Goal: Task Accomplishment & Management: Use online tool/utility

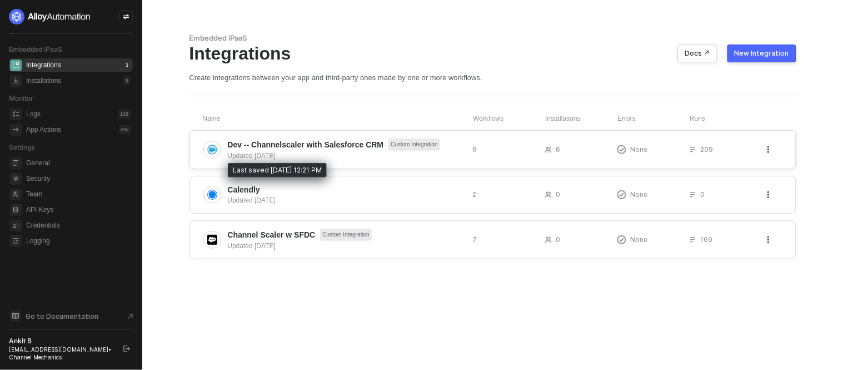
click at [275, 157] on div "Updated 6 days ago" at bounding box center [346, 156] width 236 height 10
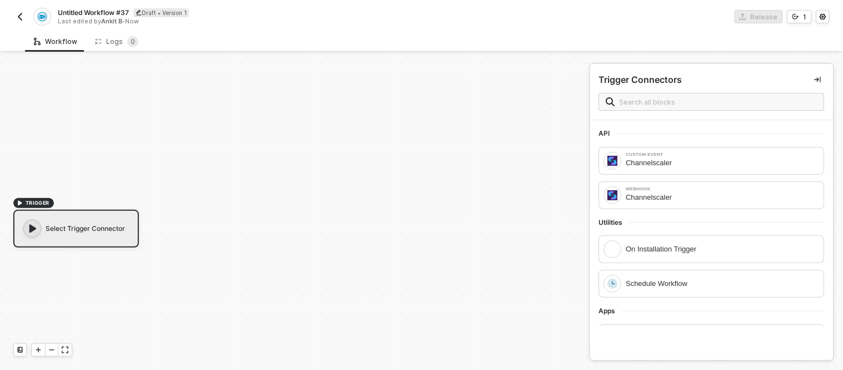
scroll to position [20, 0]
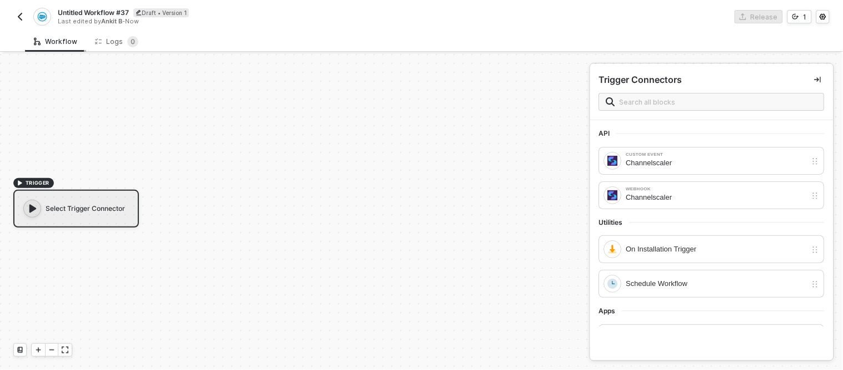
click at [65, 41] on div "Workflow" at bounding box center [55, 41] width 43 height 9
click at [107, 13] on span "Untitled Workflow #37" at bounding box center [93, 12] width 71 height 9
click at [109, 13] on input "Untitled Workflow #37" at bounding box center [152, 12] width 189 height 13
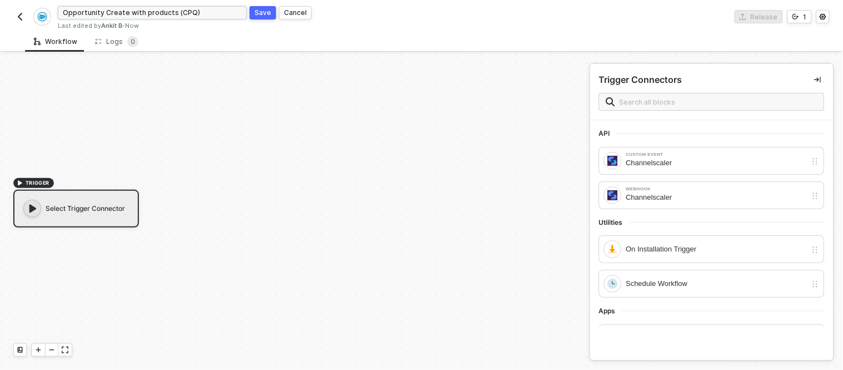
type input "Opportunity Create with products (CPQ)"
click at [255, 8] on div "Save" at bounding box center [263, 12] width 17 height 9
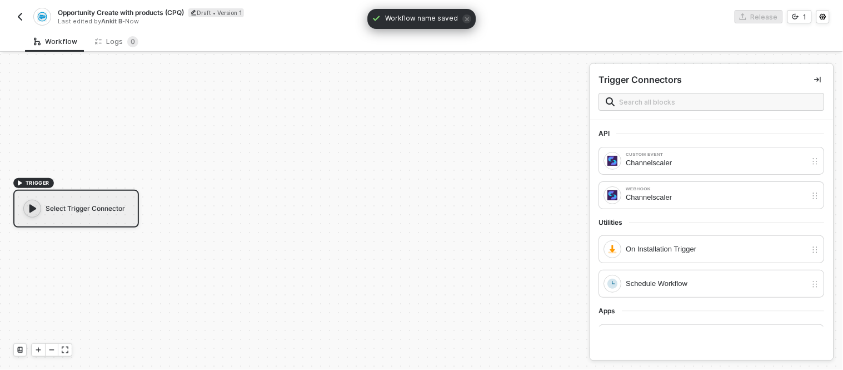
click at [228, 106] on div "TRIGGER Select Trigger Connector" at bounding box center [292, 202] width 584 height 336
click at [95, 207] on div "Select Trigger Connector" at bounding box center [76, 208] width 126 height 38
click at [680, 164] on div "Channelscaler" at bounding box center [716, 163] width 181 height 12
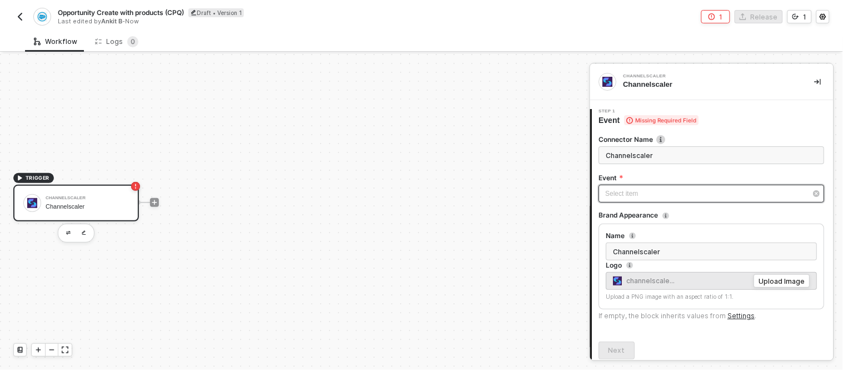
click at [634, 188] on div "Select item ﻿" at bounding box center [706, 193] width 201 height 11
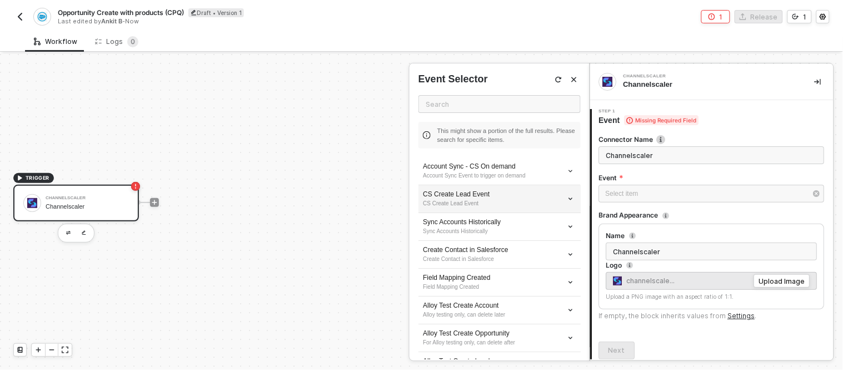
scroll to position [113, 0]
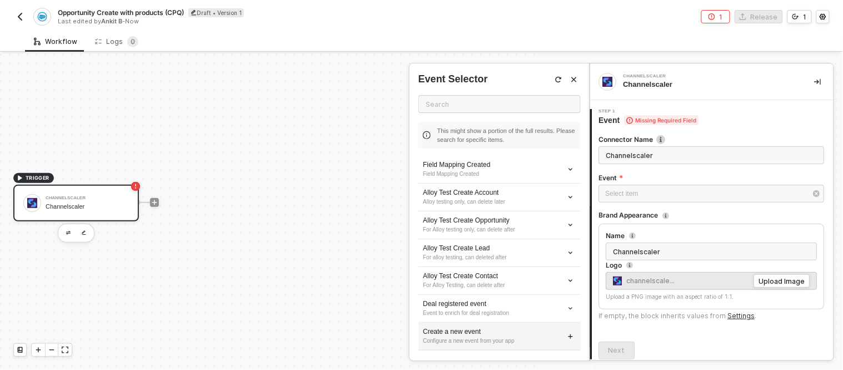
click at [463, 334] on div "Create a new event" at bounding box center [499, 331] width 153 height 9
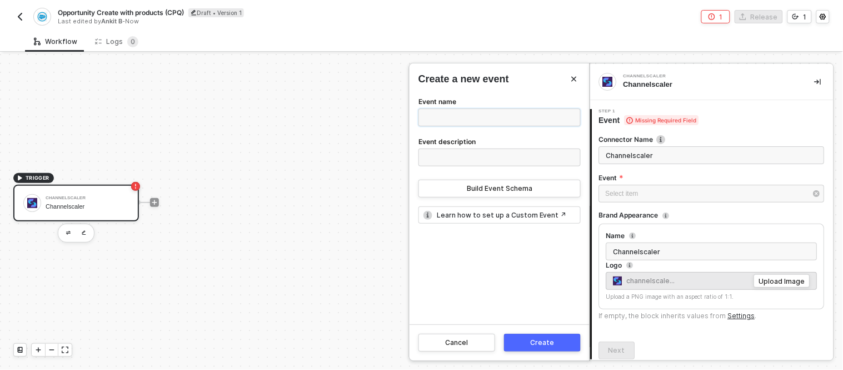
click at [467, 121] on input "Event name" at bounding box center [499, 117] width 162 height 18
type input "O"
type input "Deal with Products"
click at [440, 151] on input "Event description" at bounding box center [499, 157] width 162 height 18
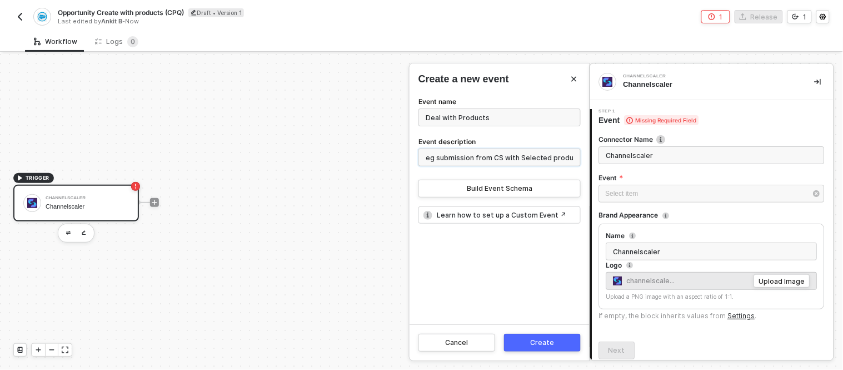
type input "Deal Reg submission from CS with Selected products"
click at [523, 340] on button "Create" at bounding box center [542, 342] width 77 height 18
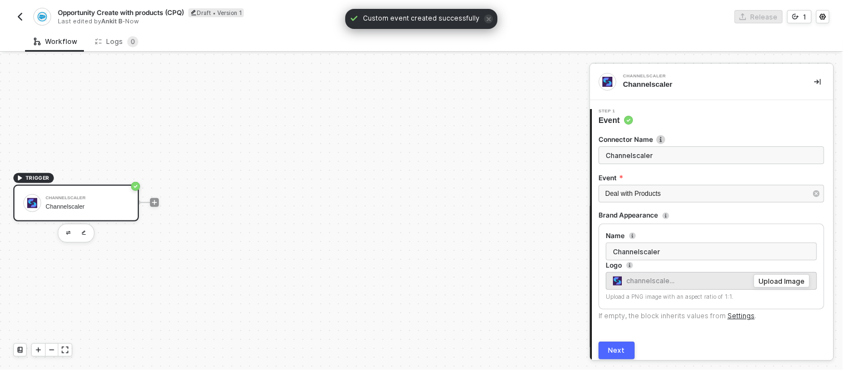
click at [86, 212] on div "Channelscaler Channelscaler" at bounding box center [87, 202] width 83 height 21
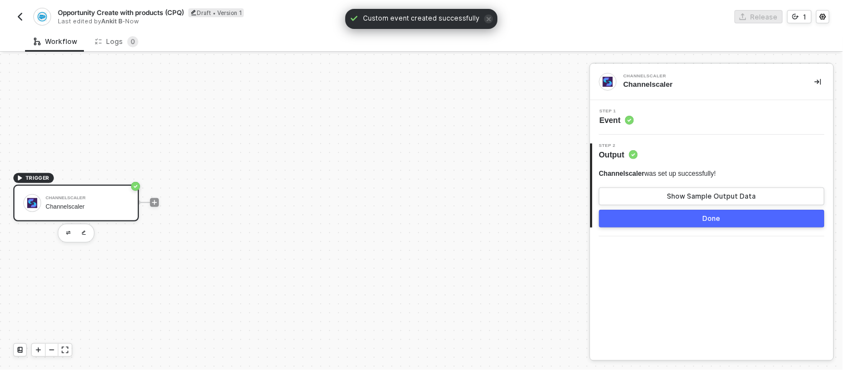
click at [653, 121] on div "Step 1 Event" at bounding box center [713, 117] width 241 height 17
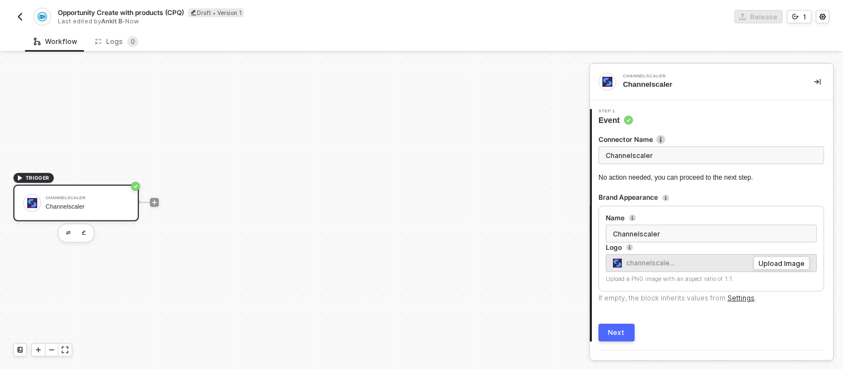
scroll to position [24, 0]
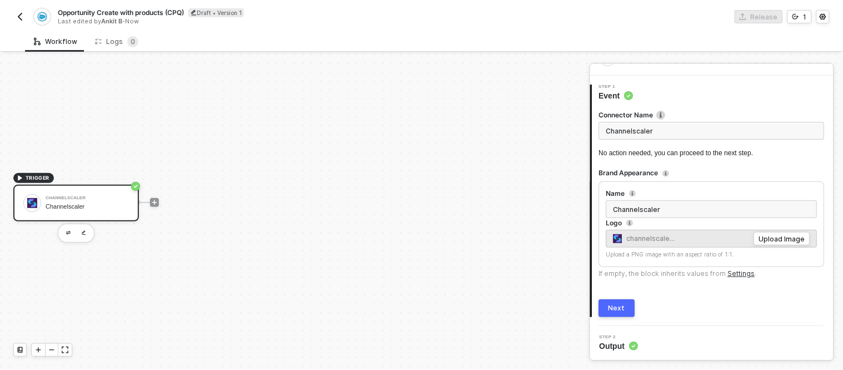
click at [680, 127] on input "Channelscaler" at bounding box center [712, 131] width 226 height 18
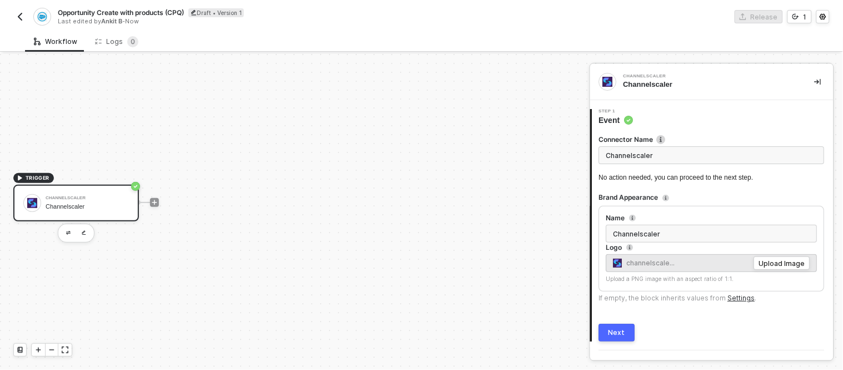
click at [665, 157] on input "Channelscaler" at bounding box center [712, 155] width 226 height 18
click at [78, 230] on button "button" at bounding box center [83, 232] width 13 height 13
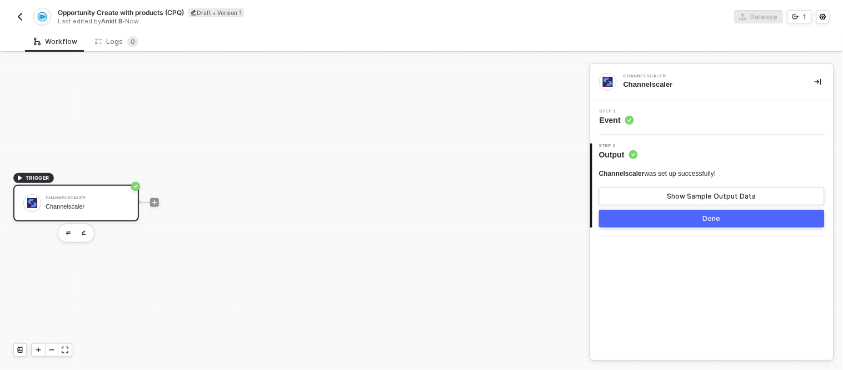
click at [720, 123] on div "Step 1 Event" at bounding box center [713, 117] width 241 height 17
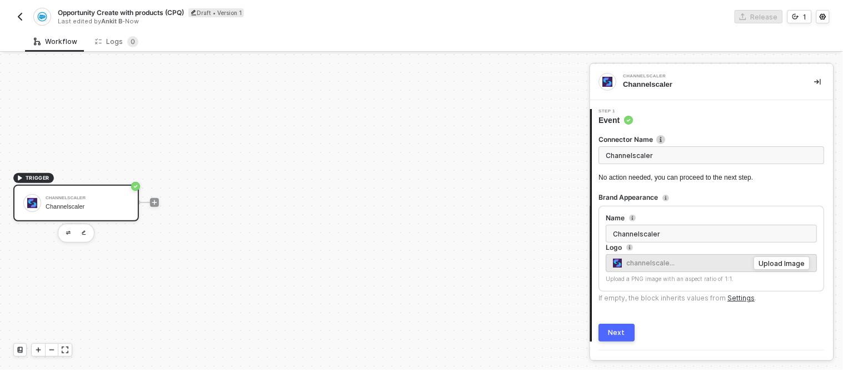
click at [690, 156] on input "Channelscaler" at bounding box center [712, 155] width 226 height 18
click at [681, 152] on input "Channelscaler" at bounding box center [712, 155] width 226 height 18
click at [89, 235] on button "button" at bounding box center [83, 232] width 13 height 13
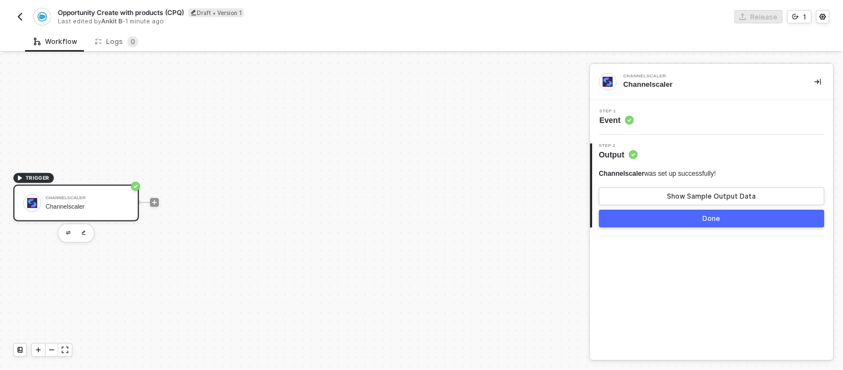
click at [645, 119] on div "Step 1 Event" at bounding box center [713, 117] width 241 height 17
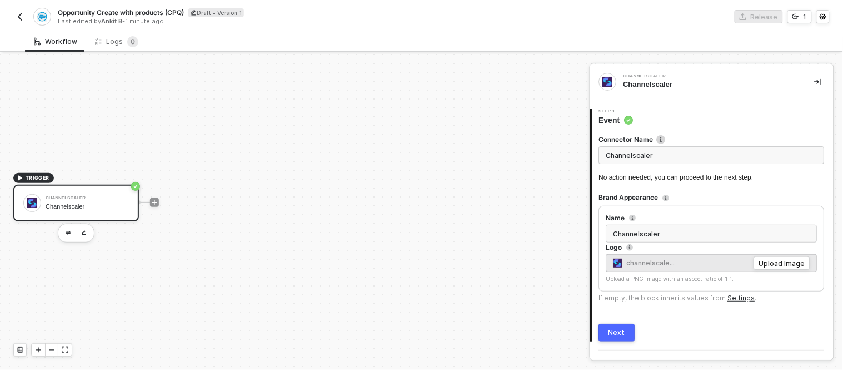
click at [656, 158] on input "Channelscaler" at bounding box center [712, 155] width 226 height 18
click at [613, 117] on span "Event" at bounding box center [616, 119] width 34 height 11
click at [606, 345] on div "1 Step 1 Event Connector Name Channelscaler No action needed, you can proceed t…" at bounding box center [711, 225] width 243 height 250
click at [616, 340] on button "Next" at bounding box center [617, 332] width 36 height 18
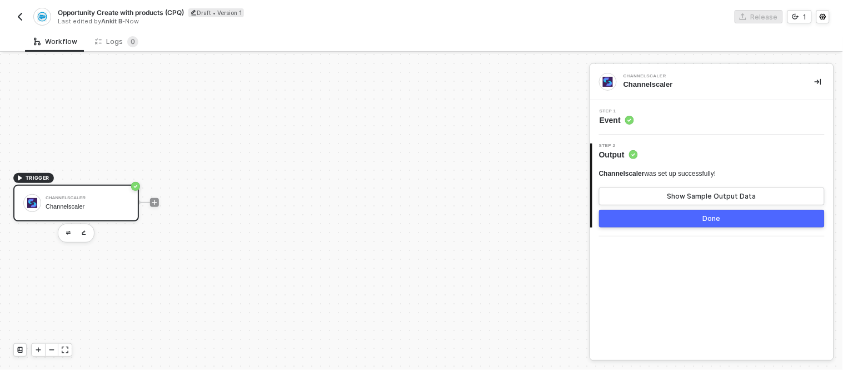
click at [649, 213] on button "Done" at bounding box center [712, 219] width 226 height 18
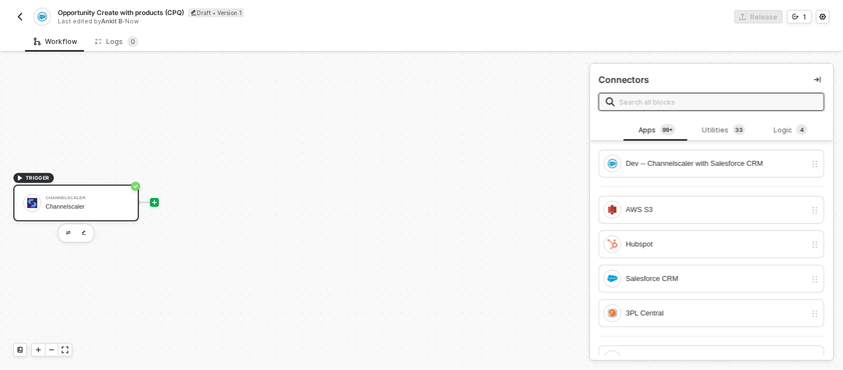
click at [97, 192] on div "Channelscaler Channelscaler" at bounding box center [87, 202] width 83 height 21
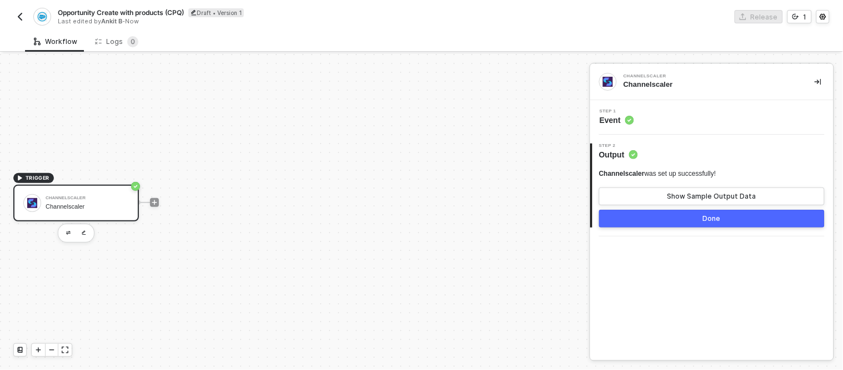
click at [639, 116] on div "Step 1 Event" at bounding box center [713, 117] width 241 height 17
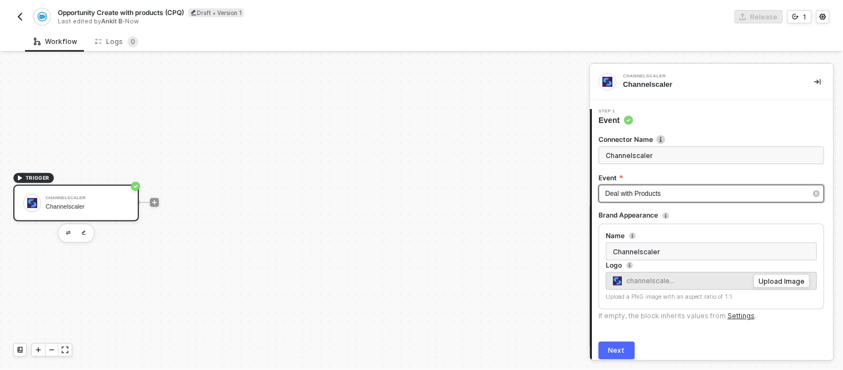
click at [684, 197] on div "Deal with Products" at bounding box center [706, 193] width 201 height 11
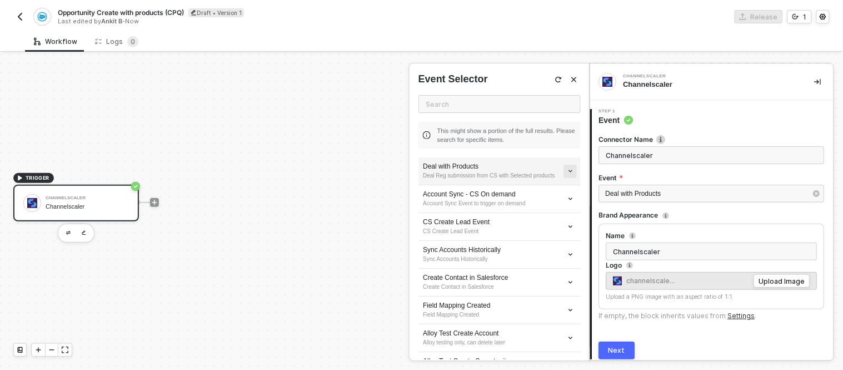
click at [564, 169] on button "button" at bounding box center [569, 170] width 13 height 13
click at [497, 193] on span "Edit" at bounding box center [521, 190] width 73 height 9
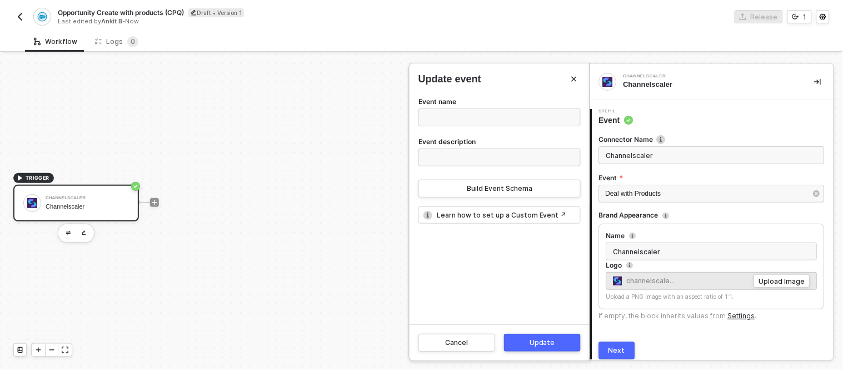
type input "Deal with Products"
type input "Deal Reg submission from CS with Selected products"
click at [477, 192] on div "Build Event Schema" at bounding box center [500, 188] width 66 height 9
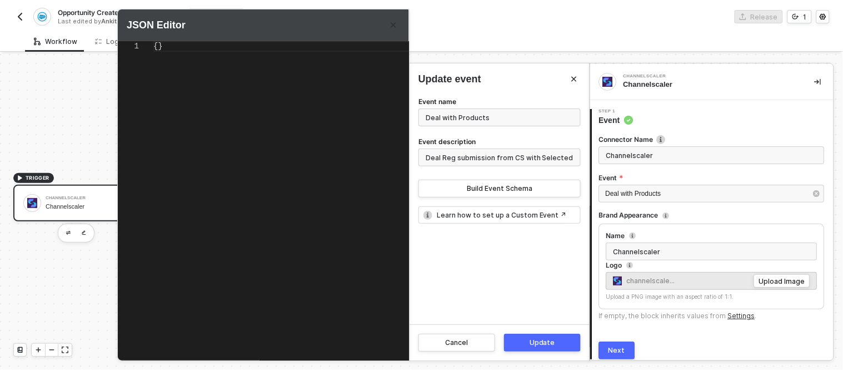
click at [176, 51] on div "{}" at bounding box center [302, 46] width 298 height 11
type textarea "{"
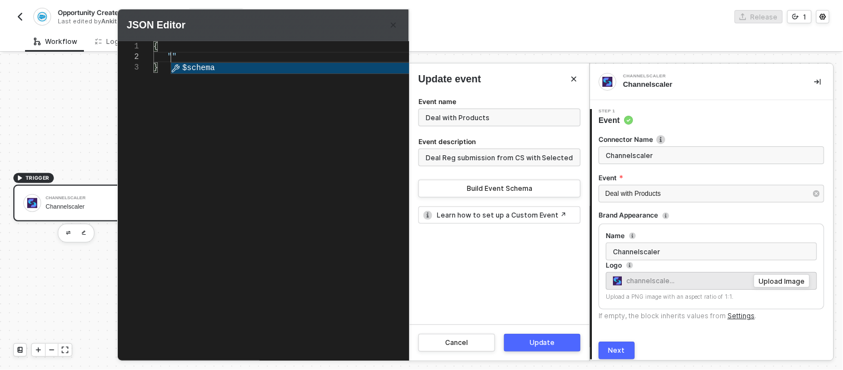
scroll to position [19, 20]
type textarea "{ "dealId " }"
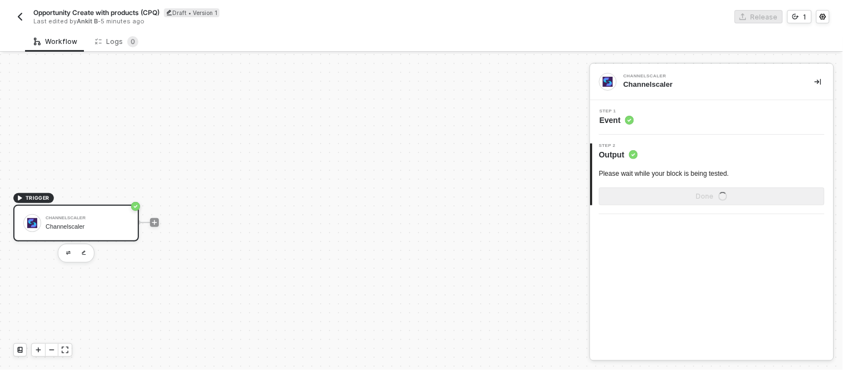
scroll to position [20, 0]
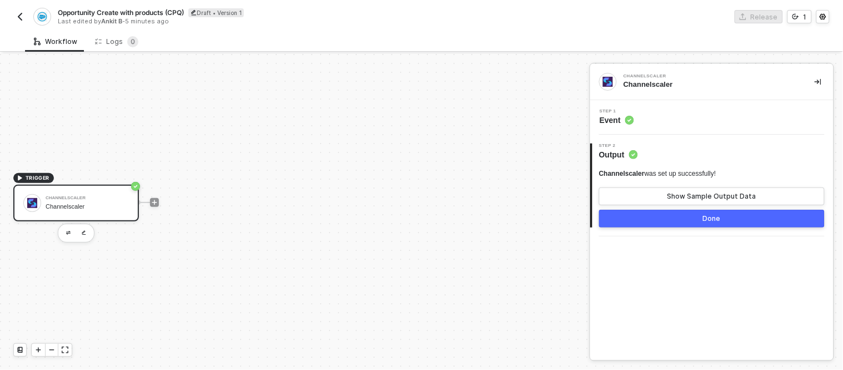
click at [308, 108] on div "TRIGGER Channelscaler Channelscaler" at bounding box center [292, 202] width 584 height 336
click at [120, 204] on div "Channelscaler" at bounding box center [87, 206] width 83 height 7
click at [620, 114] on span "Event" at bounding box center [617, 119] width 34 height 11
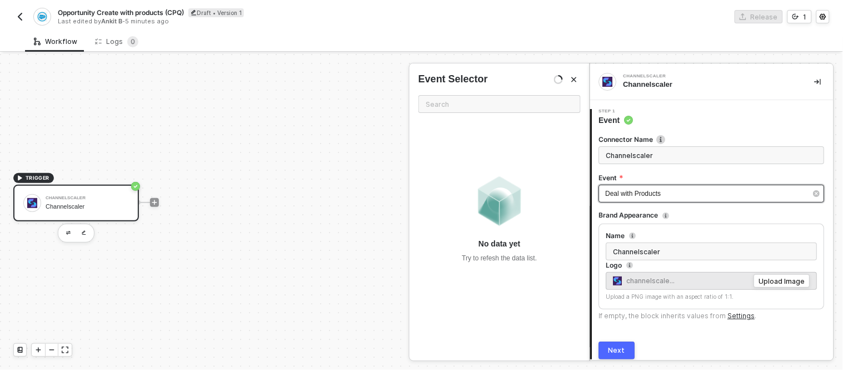
click at [647, 199] on div "Deal with Products" at bounding box center [712, 193] width 226 height 18
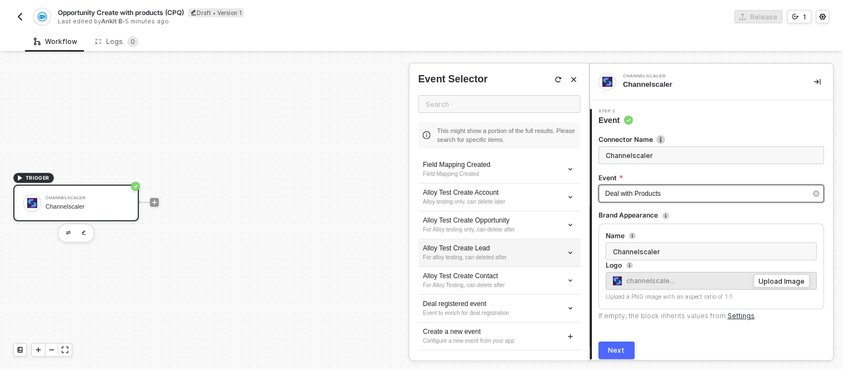
scroll to position [0, 0]
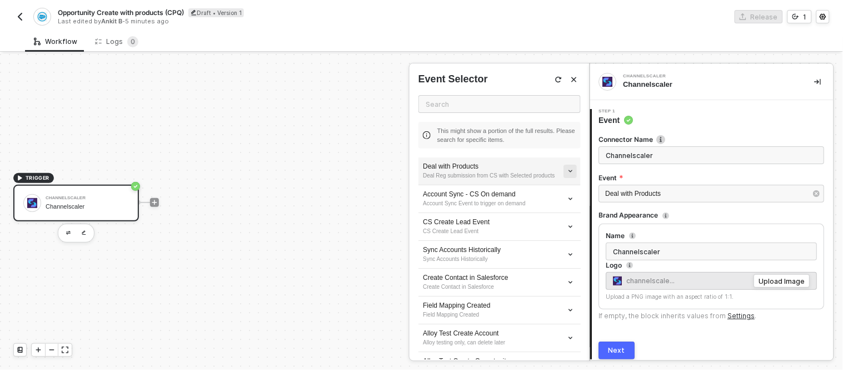
click at [567, 169] on icon "icon-arrow-down-small" at bounding box center [570, 171] width 6 height 6
click at [492, 190] on span "Edit" at bounding box center [521, 190] width 73 height 9
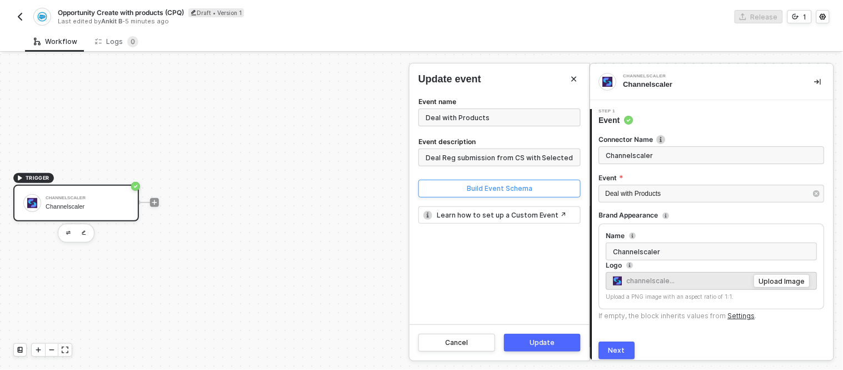
click at [451, 187] on button "Build Event Schema" at bounding box center [499, 188] width 162 height 18
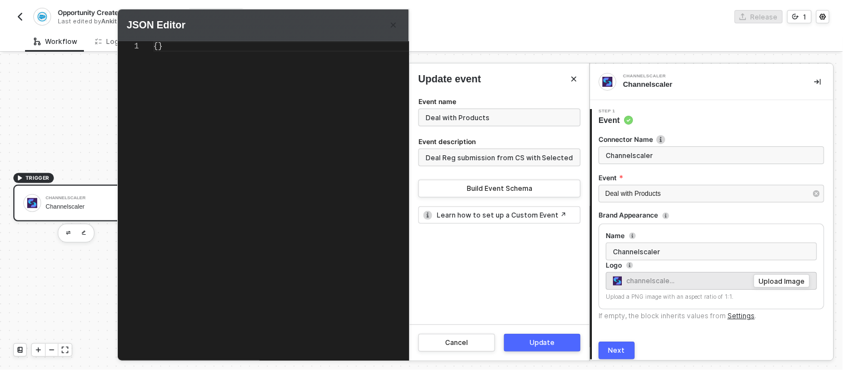
click at [178, 53] on div "{}" at bounding box center [302, 189] width 298 height 297
type textarea "{"
click at [220, 90] on div "]" at bounding box center [302, 88] width 298 height 11
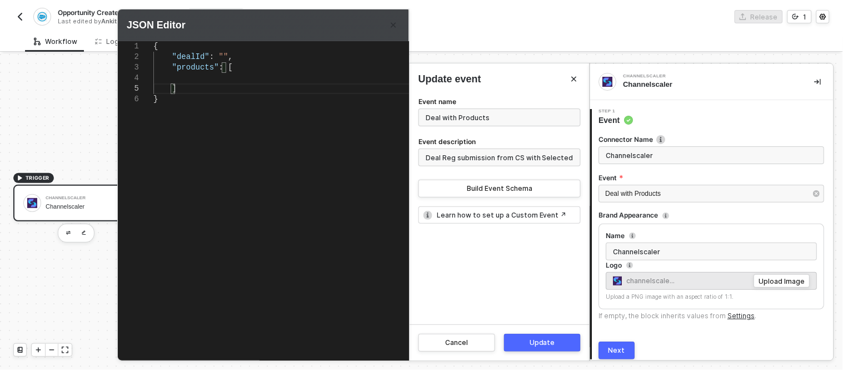
click at [220, 90] on div "]" at bounding box center [302, 88] width 298 height 11
click at [177, 101] on div "}" at bounding box center [302, 99] width 298 height 11
type textarea "{ "dealId": "", "products": [ ] }"
click at [547, 340] on div "Update" at bounding box center [543, 342] width 26 height 9
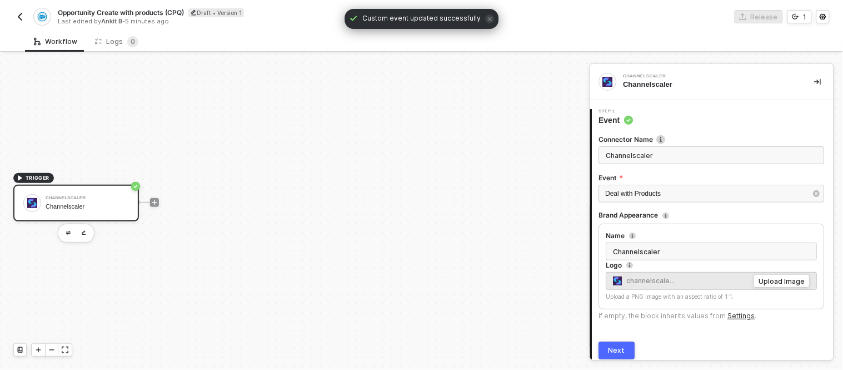
click at [97, 197] on div "Channelscaler" at bounding box center [87, 198] width 83 height 4
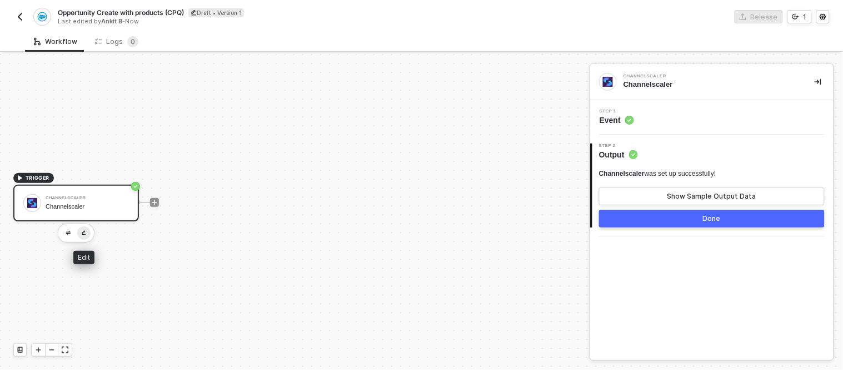
click at [84, 231] on img "button" at bounding box center [84, 232] width 4 height 5
click at [156, 199] on icon "icon-play" at bounding box center [154, 202] width 7 height 7
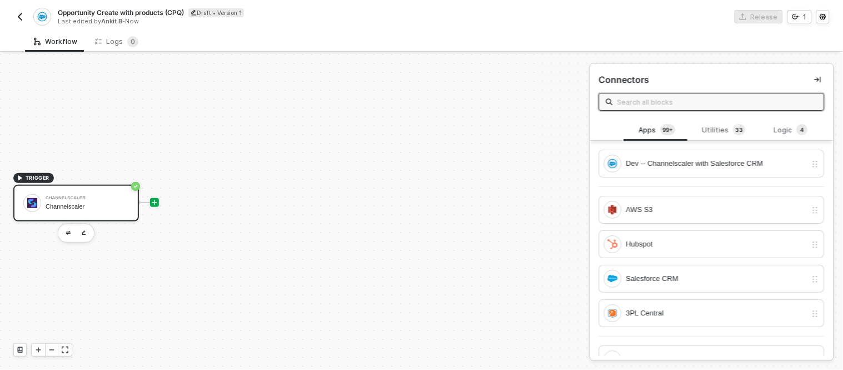
click at [102, 198] on div "Channelscaler" at bounding box center [87, 198] width 83 height 4
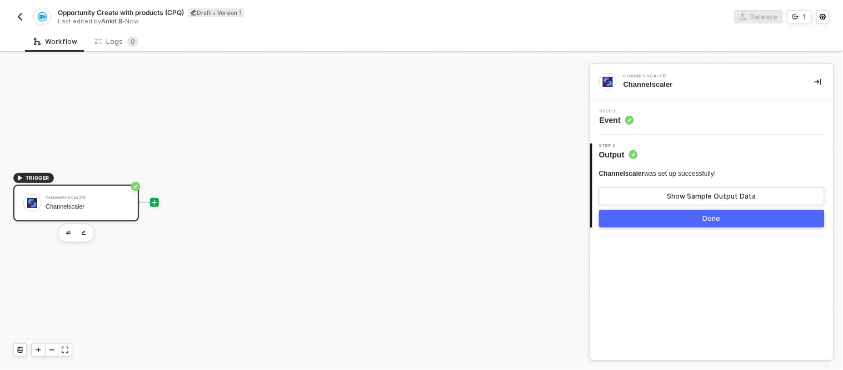
click at [154, 203] on icon "icon-play" at bounding box center [154, 202] width 5 height 5
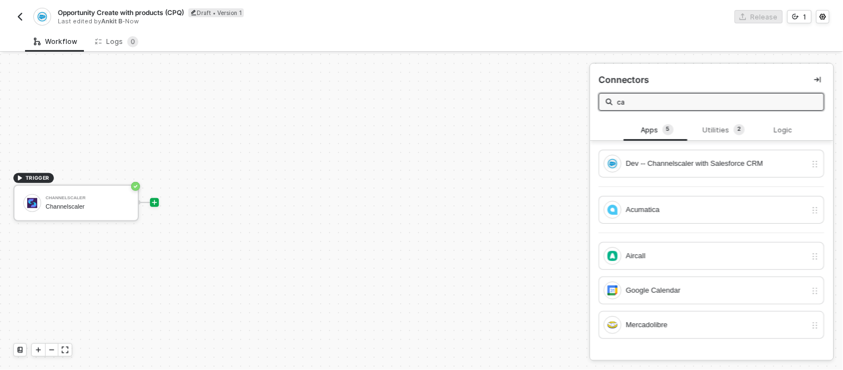
type input "c"
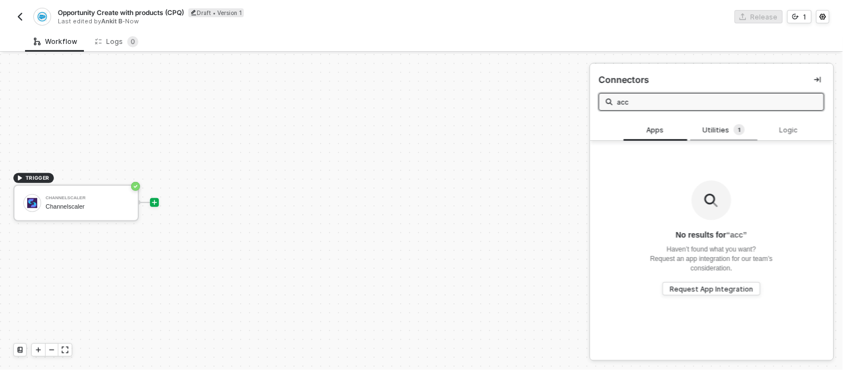
type input "acc"
click at [742, 126] on div "Utilities 1" at bounding box center [724, 130] width 49 height 12
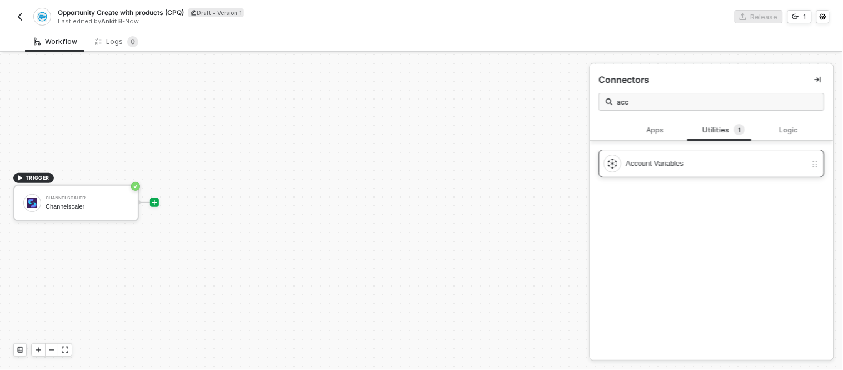
click at [665, 157] on div "Account Variables" at bounding box center [716, 163] width 181 height 12
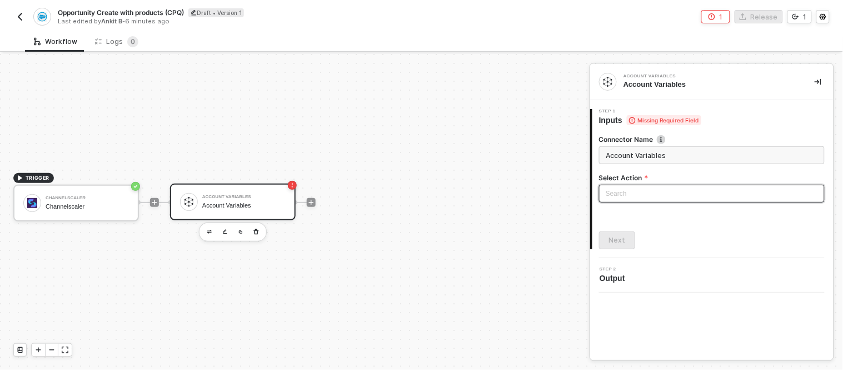
click at [667, 189] on input "search" at bounding box center [712, 193] width 212 height 17
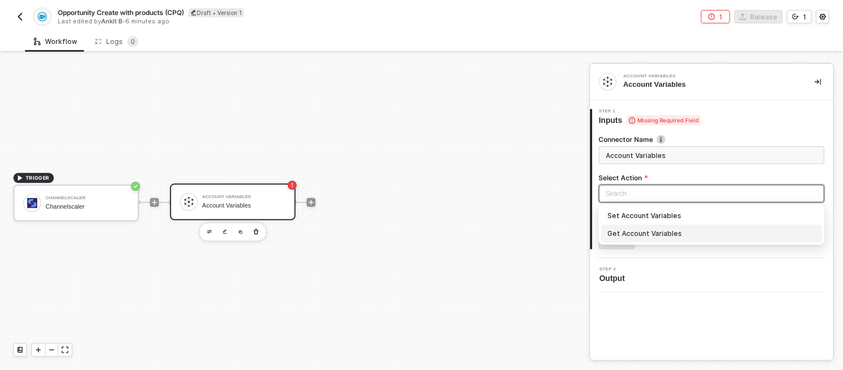
click at [631, 229] on div "Get Account Variables" at bounding box center [712, 233] width 208 height 12
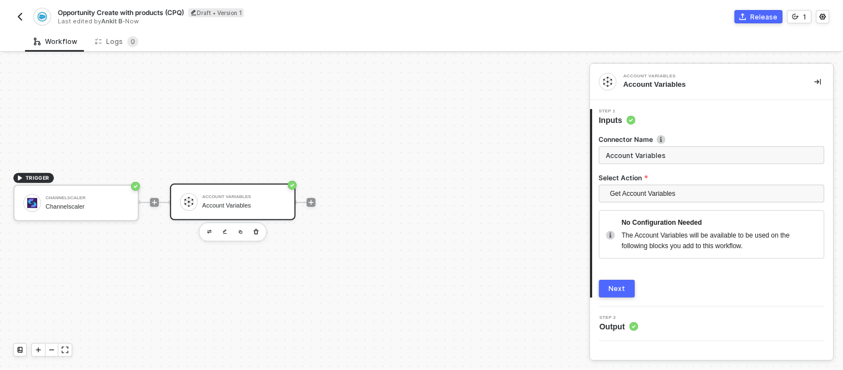
click at [312, 208] on div at bounding box center [311, 202] width 148 height 87
click at [313, 207] on div at bounding box center [311, 202] width 148 height 87
click at [310, 199] on icon "icon-play" at bounding box center [311, 202] width 7 height 7
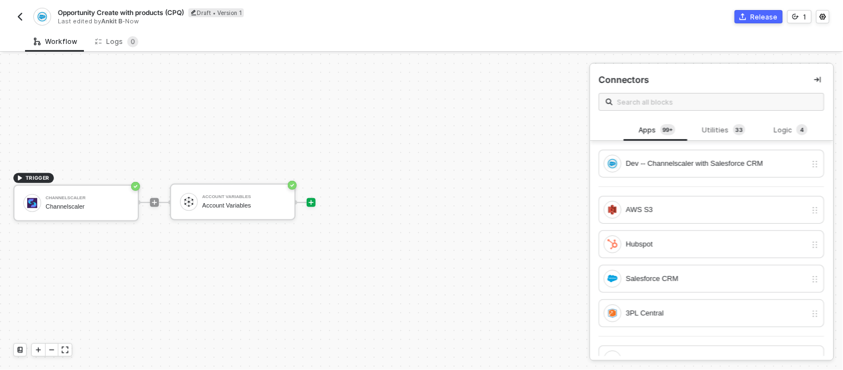
click at [656, 93] on span at bounding box center [712, 102] width 226 height 18
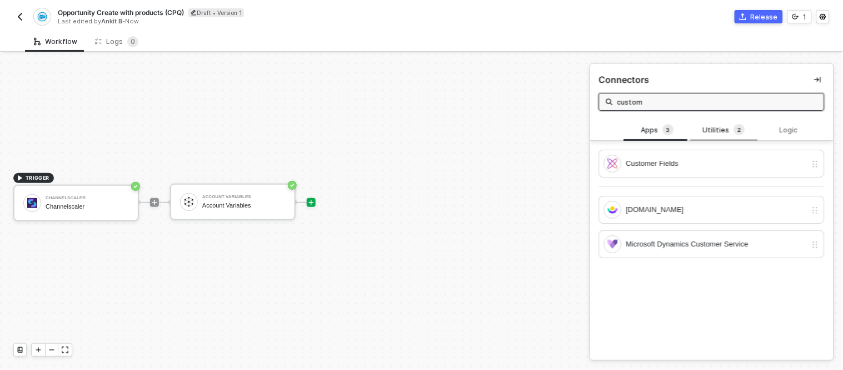
type input "custom"
click at [718, 129] on div "Utilities 2" at bounding box center [724, 130] width 49 height 12
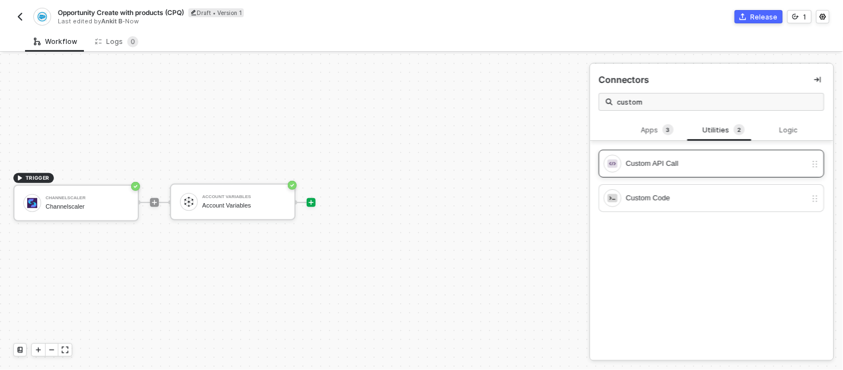
click at [668, 176] on div "Custom API Call" at bounding box center [712, 163] width 226 height 28
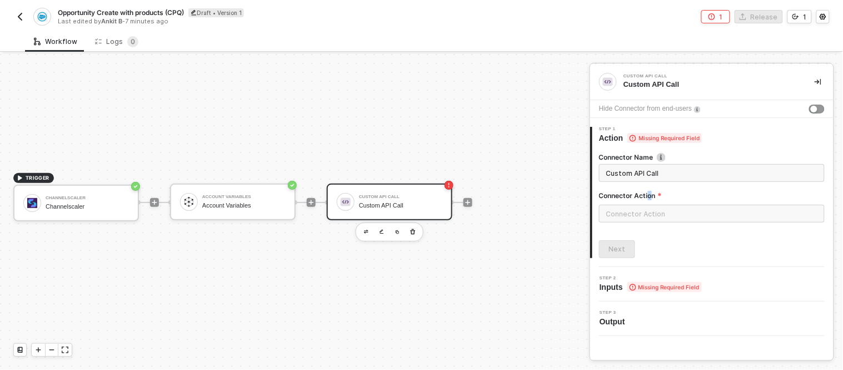
click at [649, 191] on label "Connector Action" at bounding box center [712, 195] width 226 height 9
click at [410, 230] on icon "button" at bounding box center [413, 231] width 7 height 9
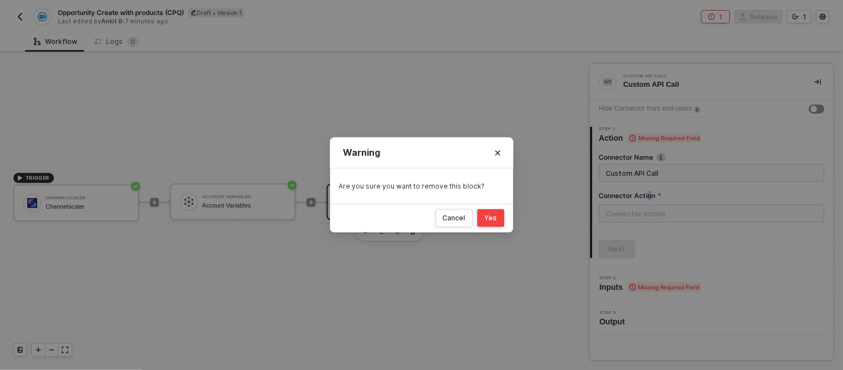
click at [479, 223] on button "Yes" at bounding box center [490, 218] width 27 height 18
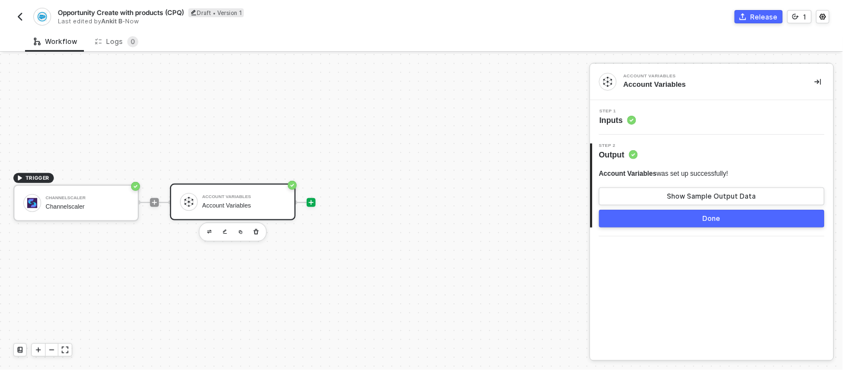
click at [314, 199] on icon "icon-play" at bounding box center [311, 202] width 7 height 7
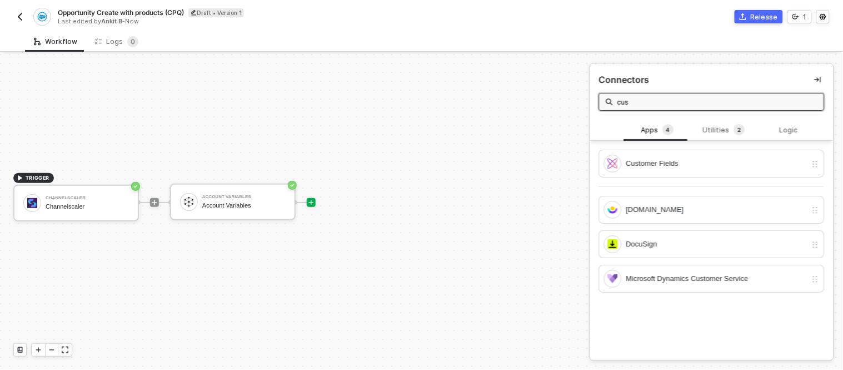
type input "cus"
click at [721, 141] on div "Customer Fields Customer.io DocuSign Microsoft Dynamics Customer Service" at bounding box center [711, 220] width 243 height 158
click at [715, 131] on div "Utilities 2" at bounding box center [724, 130] width 49 height 12
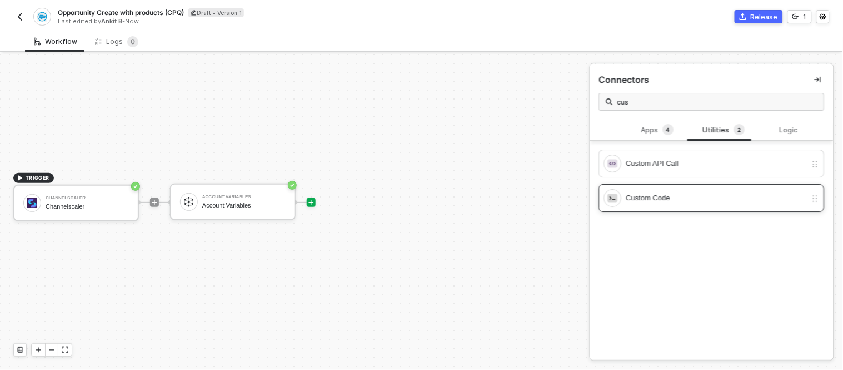
click at [644, 200] on div "Custom Code" at bounding box center [716, 198] width 181 height 12
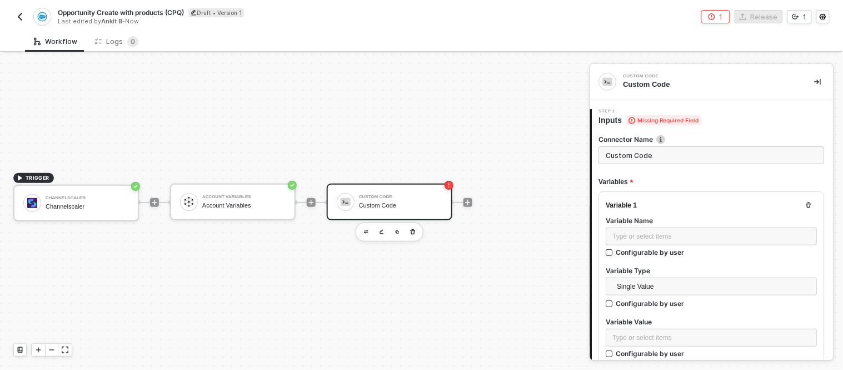
click at [478, 233] on div at bounding box center [468, 202] width 148 height 87
click at [246, 262] on div "TRIGGER Channelscaler Channelscaler Account Variables Account Variables Custom …" at bounding box center [292, 202] width 584 height 336
click at [475, 201] on div at bounding box center [468, 202] width 148 height 87
click at [466, 202] on icon "icon-play" at bounding box center [468, 202] width 7 height 7
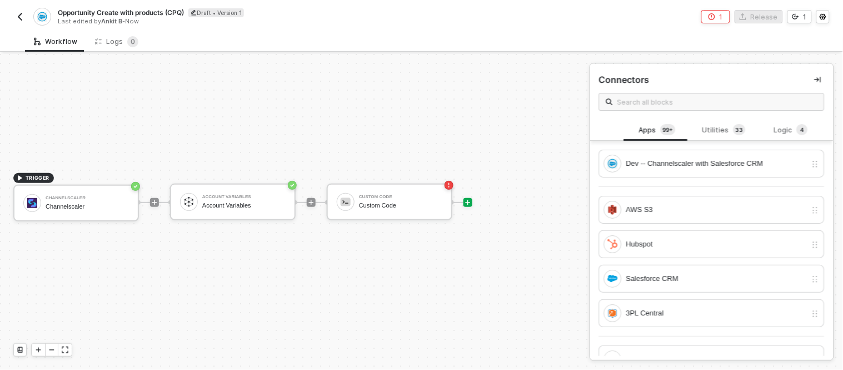
click at [656, 93] on span at bounding box center [712, 102] width 226 height 18
click at [649, 97] on input "s" at bounding box center [717, 102] width 200 height 12
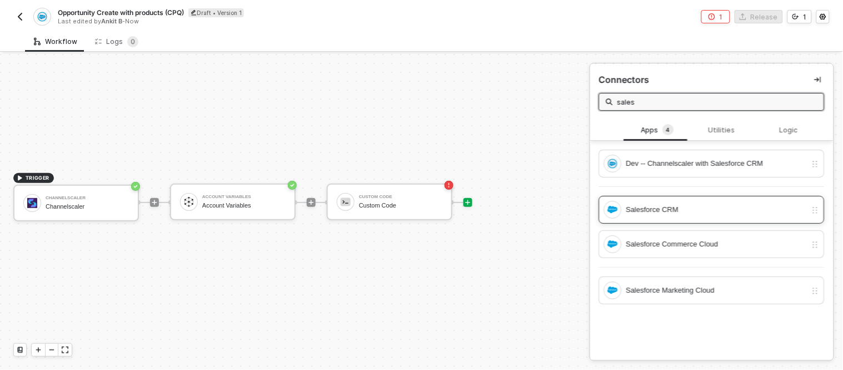
type input "sales"
click at [643, 201] on div "Salesforce CRM" at bounding box center [705, 210] width 203 height 18
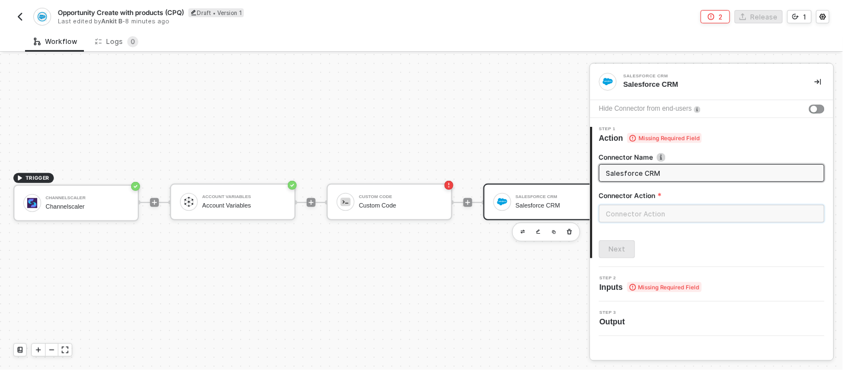
click at [657, 208] on input "text" at bounding box center [712, 214] width 226 height 18
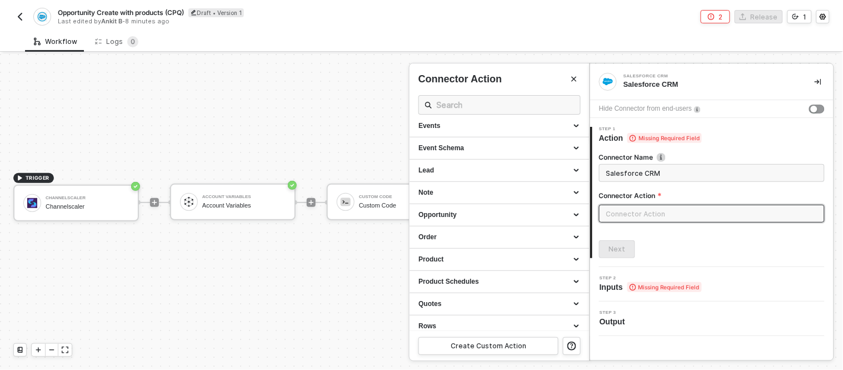
scroll to position [184, 0]
click at [495, 220] on div "Opportunity" at bounding box center [499, 216] width 162 height 9
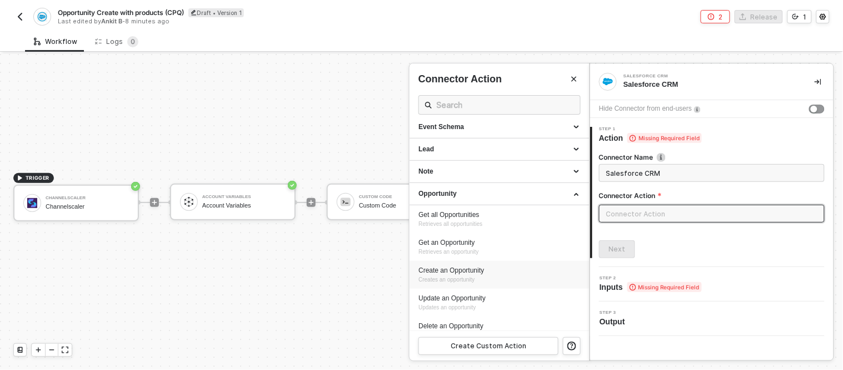
scroll to position [208, 0]
click at [462, 278] on span "Creates an opportunity" at bounding box center [446, 279] width 56 height 6
type input "Creates an opportunity"
type input "Opportunity - Create an Opportunity"
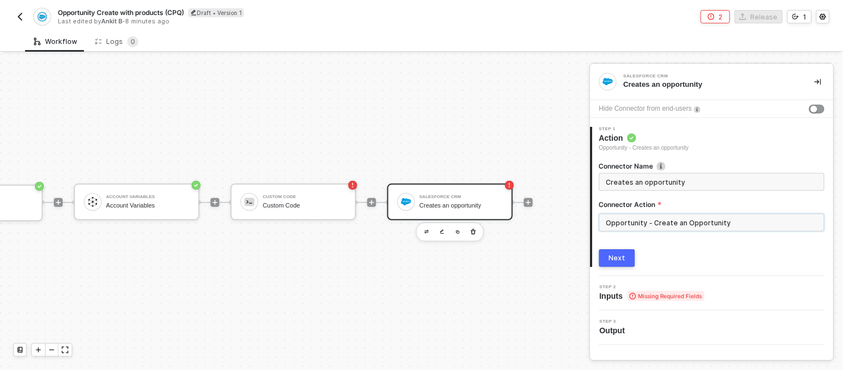
scroll to position [20, 117]
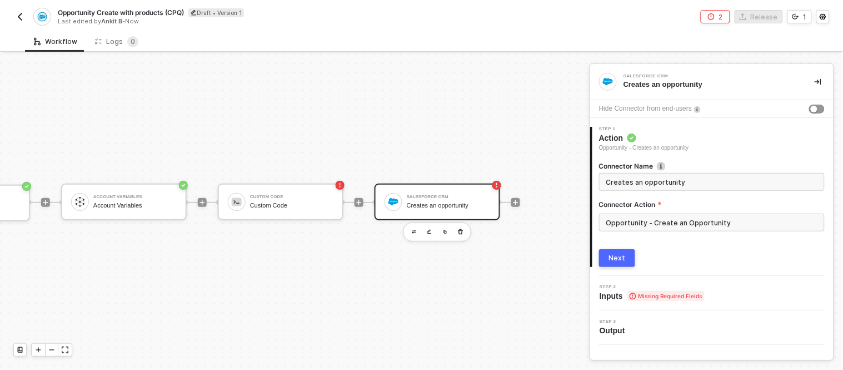
click at [407, 197] on div "Salesforce CRM" at bounding box center [448, 197] width 83 height 4
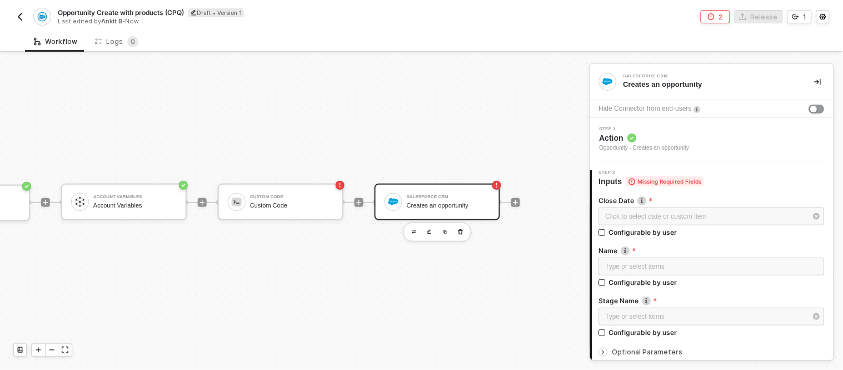
click at [440, 192] on div "Salesforce CRM Creates an opportunity" at bounding box center [448, 201] width 83 height 21
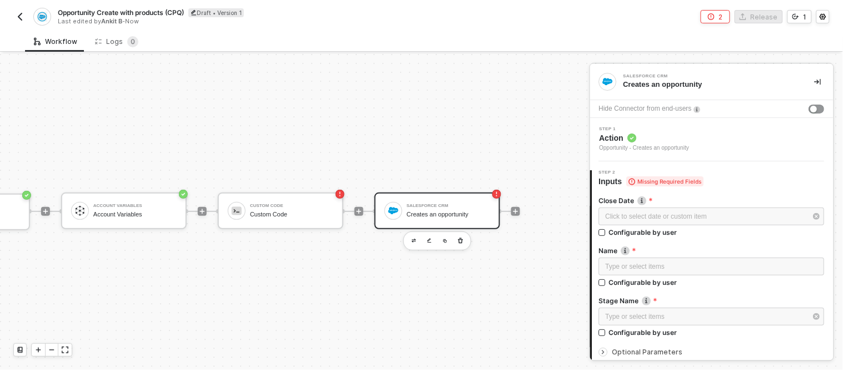
scroll to position [10, 117]
click at [512, 213] on icon "icon-play" at bounding box center [515, 212] width 7 height 7
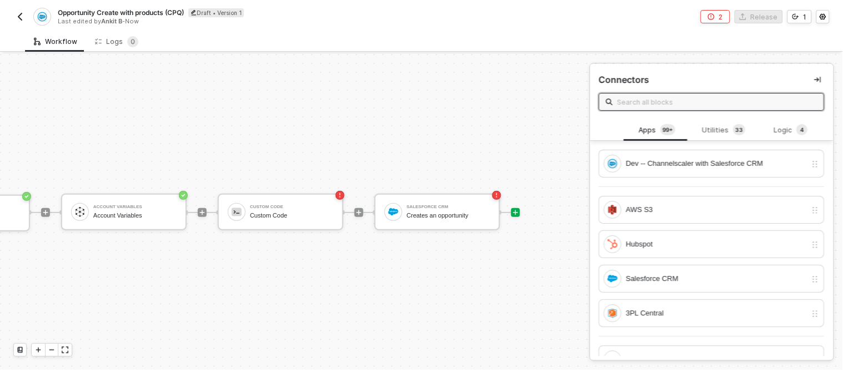
click at [634, 102] on input "text" at bounding box center [717, 102] width 200 height 12
type input "if"
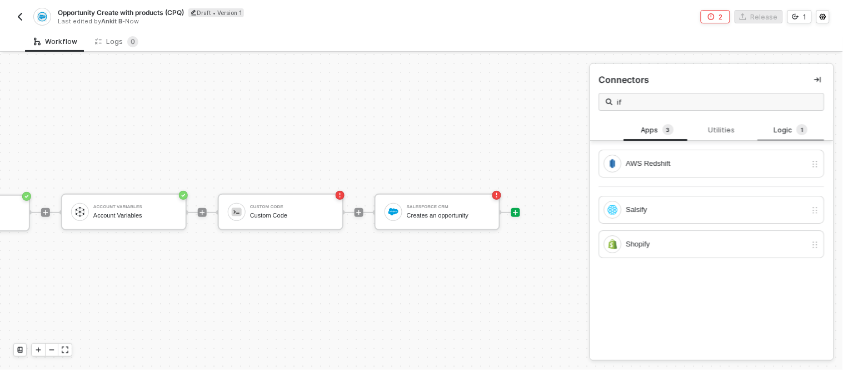
click at [767, 128] on div "Logic 1" at bounding box center [791, 130] width 49 height 12
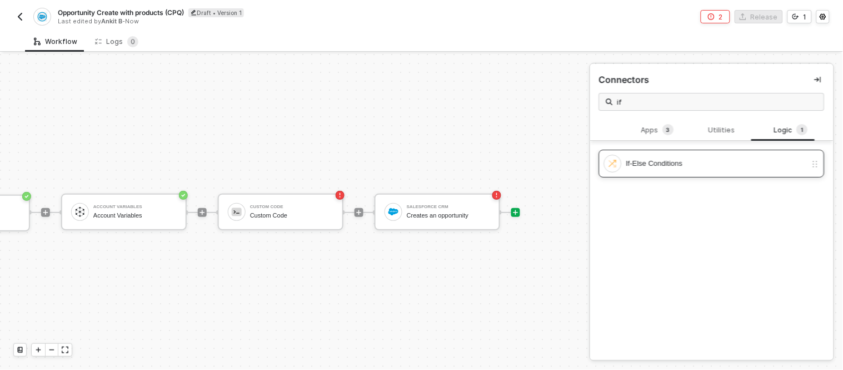
click at [674, 158] on div "If-Else Conditions" at bounding box center [716, 163] width 181 height 12
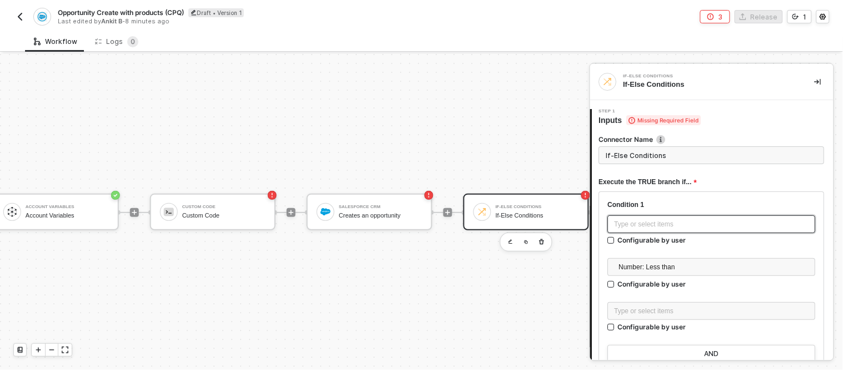
scroll to position [10, 178]
click at [649, 220] on div "Type or select items ﻿" at bounding box center [712, 224] width 195 height 11
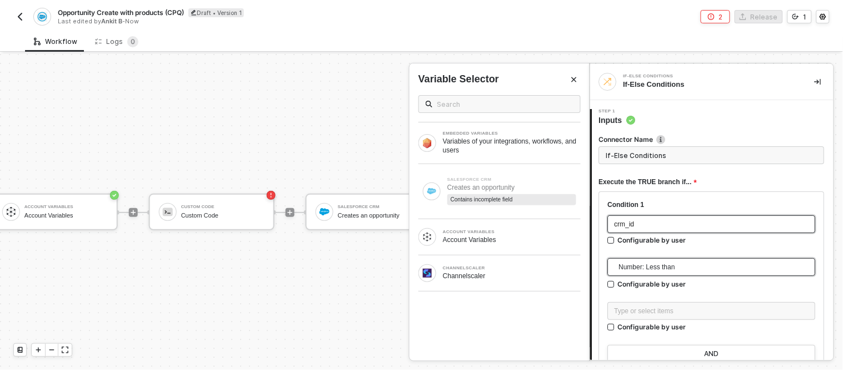
click at [628, 263] on span "Number: Less than" at bounding box center [714, 266] width 190 height 17
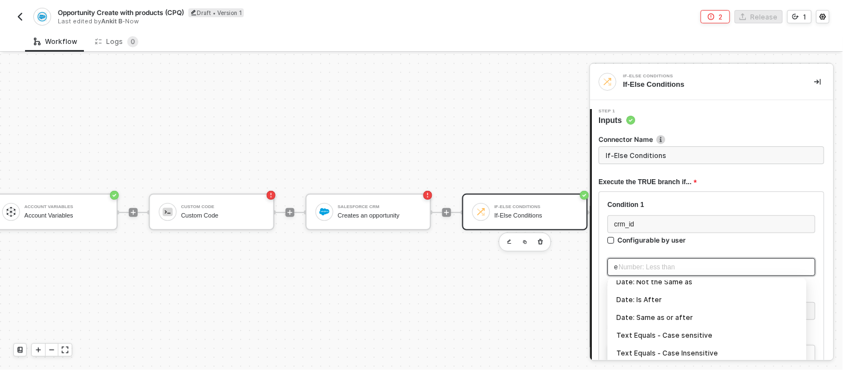
scroll to position [0, 0]
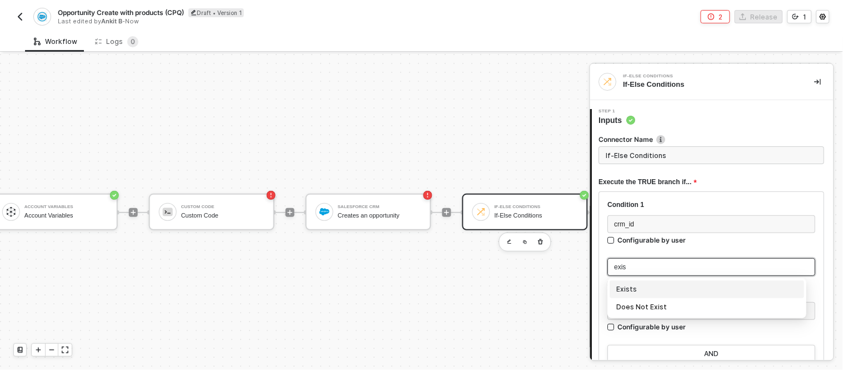
type input "exist"
click at [660, 287] on div "Exists" at bounding box center [707, 289] width 181 height 12
type input "Only continue if crm_id Exists"
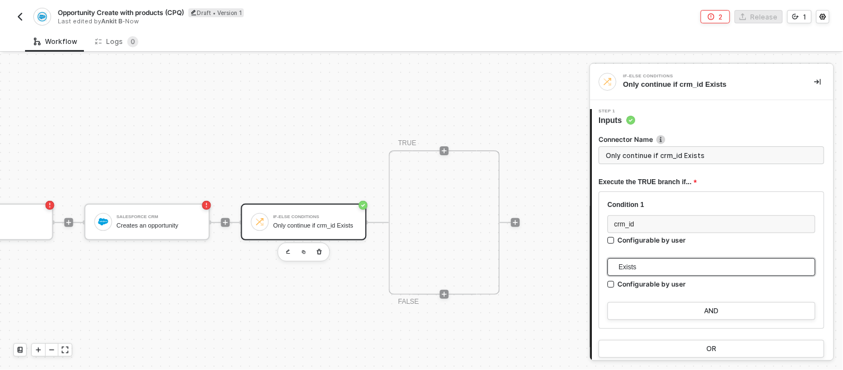
scroll to position [0, 403]
click at [441, 295] on icon "icon-play" at bounding box center [444, 294] width 7 height 7
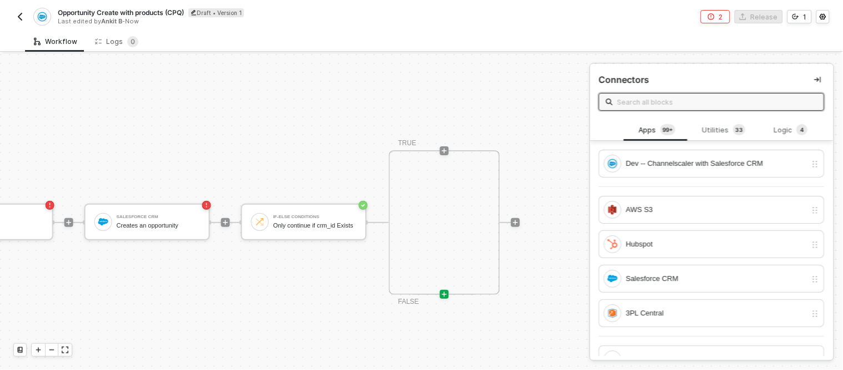
click at [656, 104] on input "text" at bounding box center [717, 102] width 200 height 12
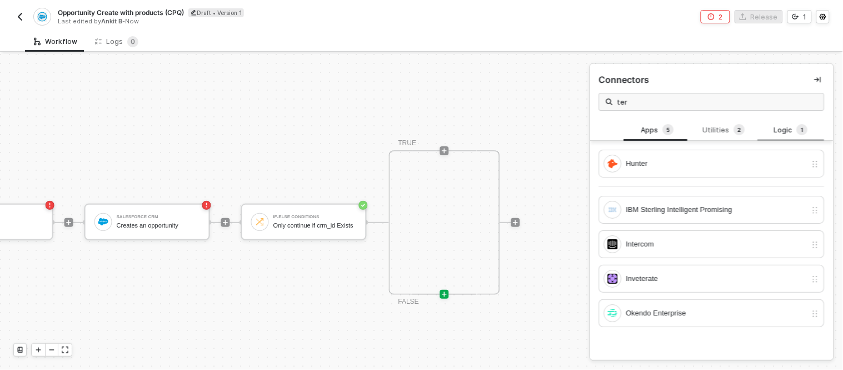
click at [774, 126] on div "Logic 1" at bounding box center [791, 130] width 49 height 12
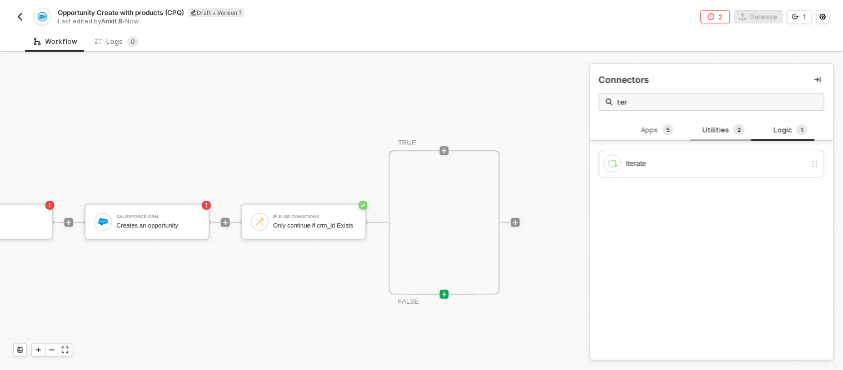
click at [720, 124] on div "Utilities 2" at bounding box center [724, 130] width 49 height 12
click at [646, 100] on input "ter" at bounding box center [717, 102] width 200 height 12
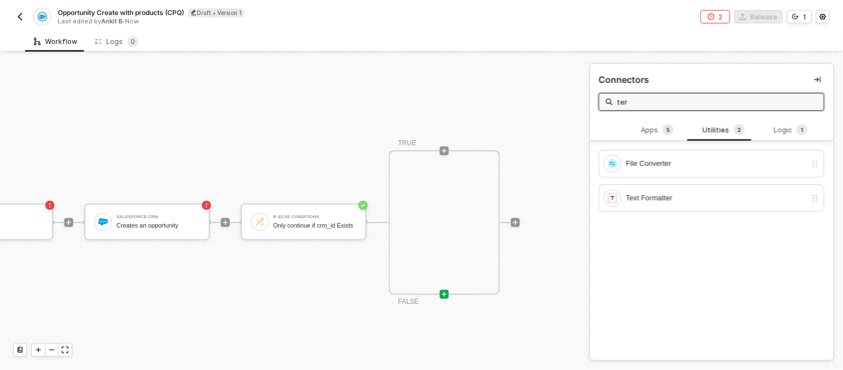
click at [646, 100] on input "ter" at bounding box center [717, 102] width 200 height 12
type input "stop"
click at [641, 158] on div "Stop Workflow" at bounding box center [716, 163] width 181 height 12
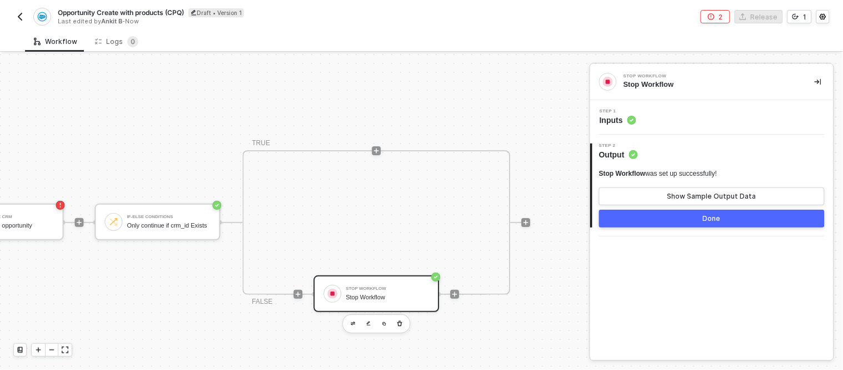
scroll to position [0, 546]
click at [424, 219] on div "TRUE FALSE Stop Workflow Stop Workflow" at bounding box center [376, 222] width 268 height 144
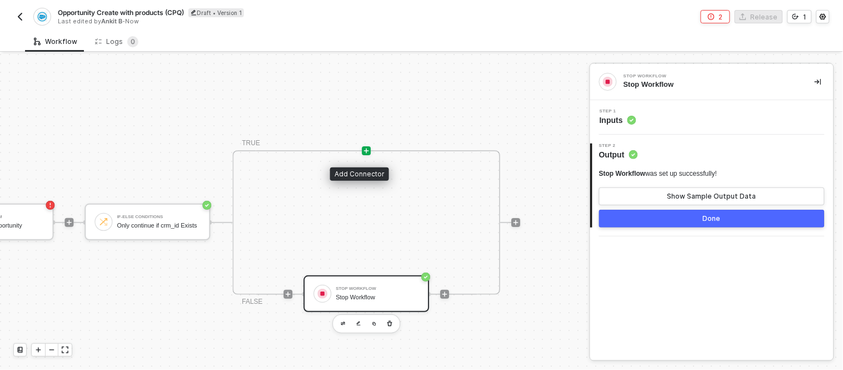
click at [363, 153] on icon "icon-play" at bounding box center [366, 150] width 7 height 7
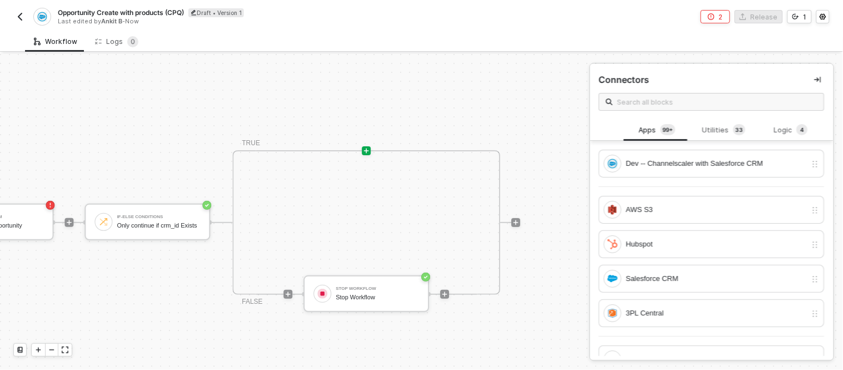
click at [656, 93] on span at bounding box center [712, 102] width 226 height 18
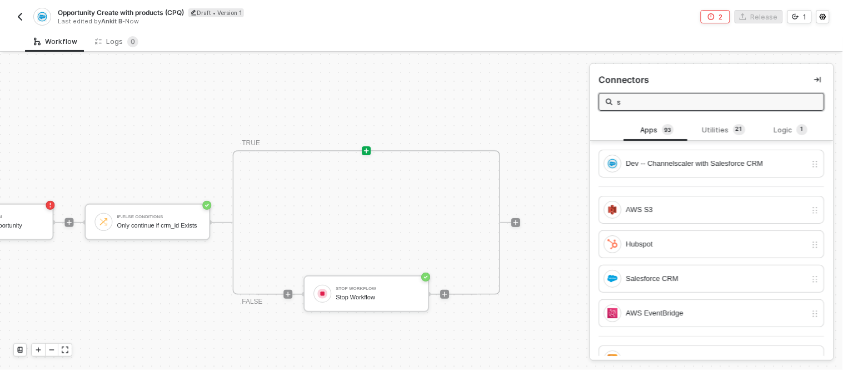
click at [646, 104] on input "s" at bounding box center [717, 102] width 200 height 12
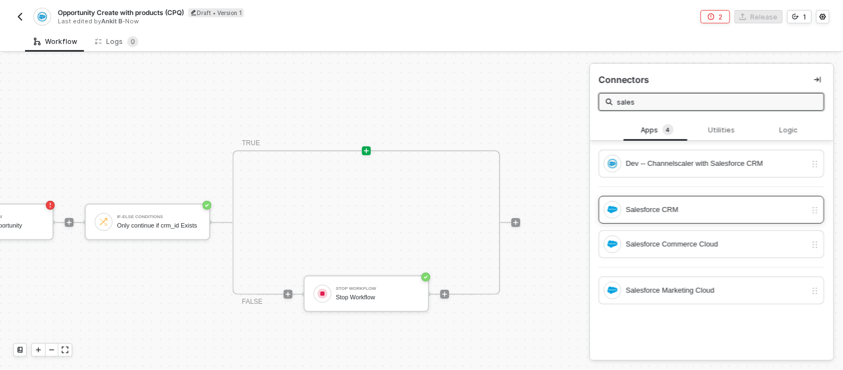
type input "sales"
click at [660, 202] on div "Salesforce CRM" at bounding box center [705, 210] width 203 height 18
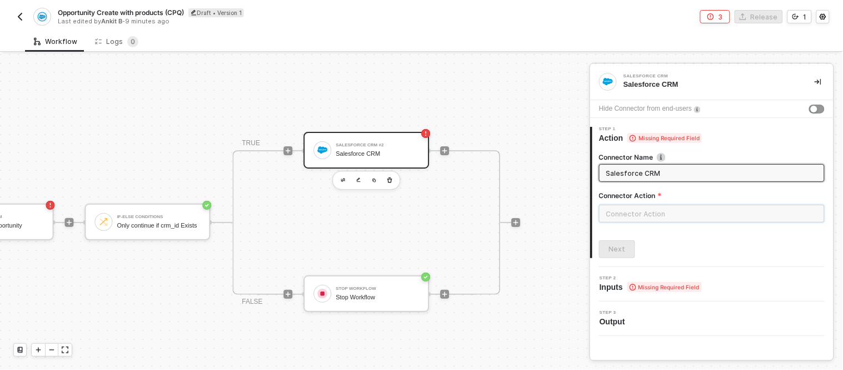
click at [638, 213] on input "text" at bounding box center [712, 214] width 226 height 18
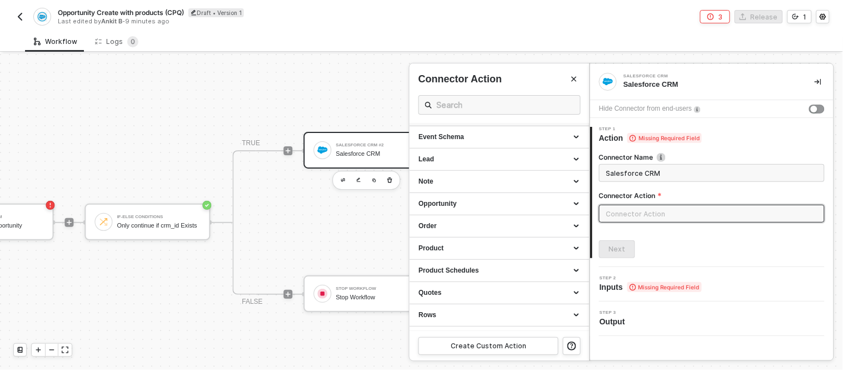
scroll to position [199, 0]
click at [447, 198] on div "Opportunity" at bounding box center [499, 201] width 162 height 9
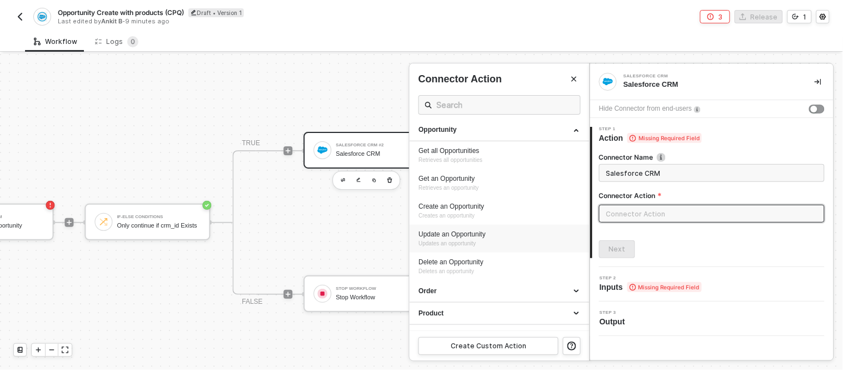
click at [470, 236] on div "Update an Opportunity" at bounding box center [499, 234] width 162 height 9
type input "Updates an opportunity"
type input "Opportunity - Update an Opportunity"
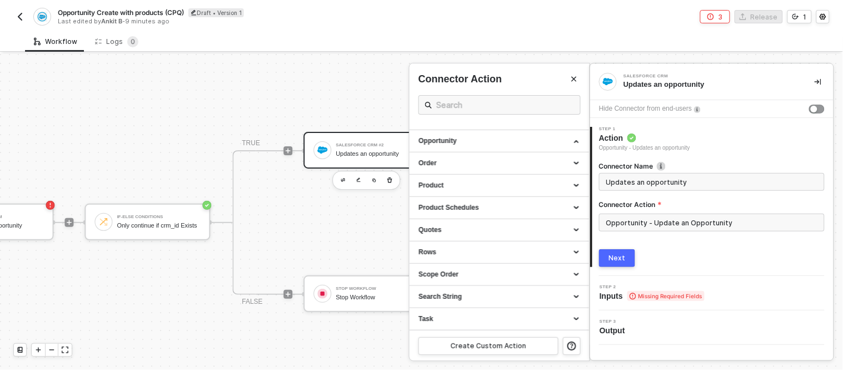
scroll to position [271, 0]
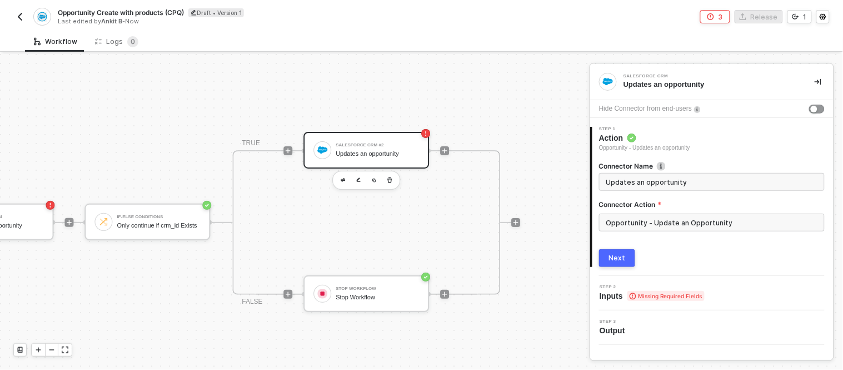
click at [425, 182] on div "TRUE Salesforce CRM #2 Updates an opportunity FALSE Stop Workflow Stop Workflow" at bounding box center [366, 222] width 268 height 144
click at [466, 196] on div "TRUE Salesforce CRM #2 Updates an opportunity FALSE Stop Workflow Stop Workflow" at bounding box center [366, 222] width 268 height 144
click at [502, 193] on div "TRUE Salesforce CRM #2 Updates an opportunity FALSE Stop Workflow Stop Workflow" at bounding box center [365, 222] width 310 height 144
click at [352, 161] on div "Salesforce CRM #2 Updates an opportunity" at bounding box center [366, 150] width 126 height 37
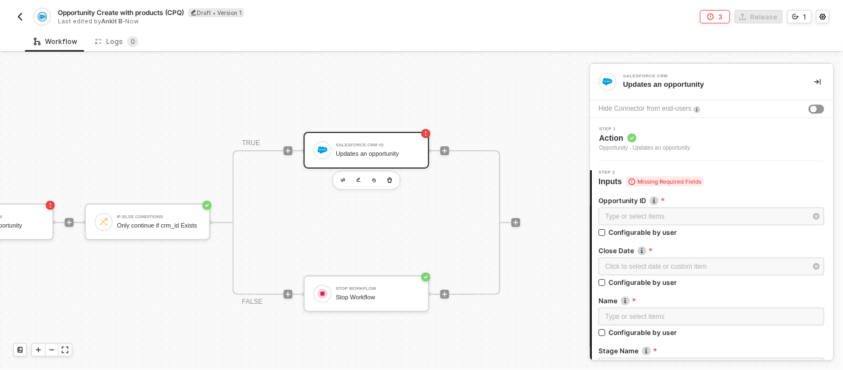
click at [364, 150] on div "Updates an opportunity" at bounding box center [377, 153] width 83 height 7
click at [407, 151] on div "Updates an opportunity" at bounding box center [377, 153] width 83 height 7
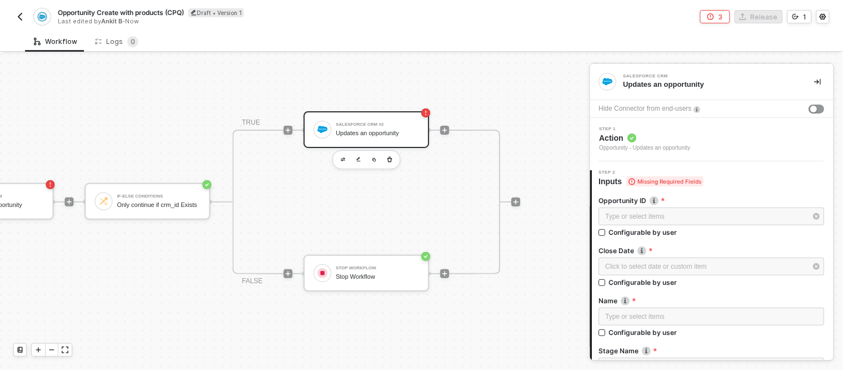
scroll to position [22, 563]
click at [365, 134] on div "Salesforce CRM #2 Updates an opportunity" at bounding box center [377, 129] width 83 height 21
click at [356, 157] on img "button" at bounding box center [358, 159] width 4 height 5
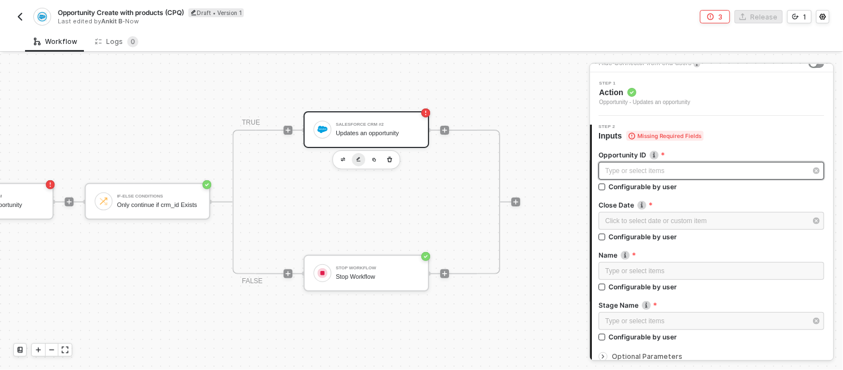
scroll to position [0, 0]
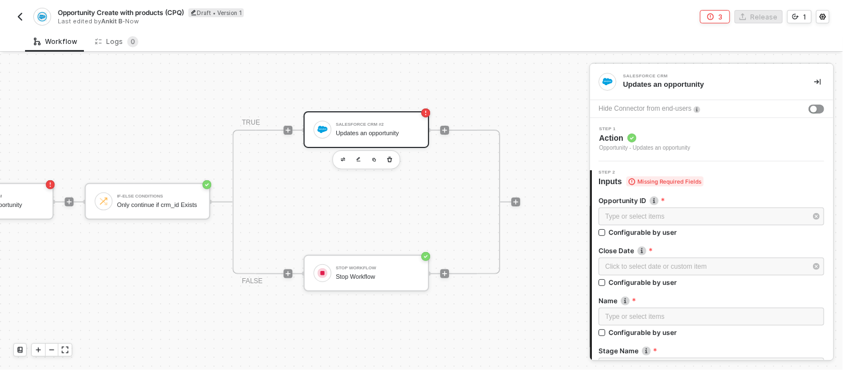
click at [616, 135] on span "Action" at bounding box center [645, 137] width 91 height 11
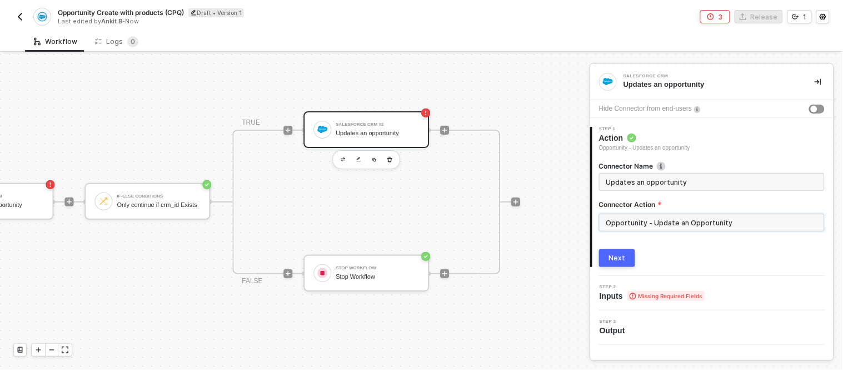
click at [651, 219] on input "Opportunity - Update an Opportunity" at bounding box center [712, 222] width 226 height 18
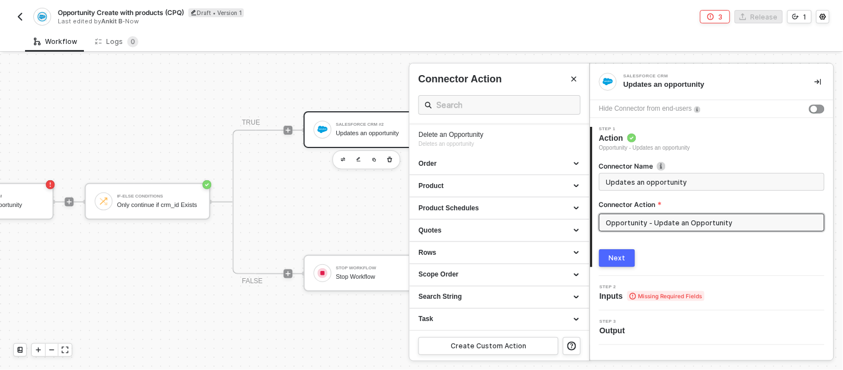
scroll to position [372, 0]
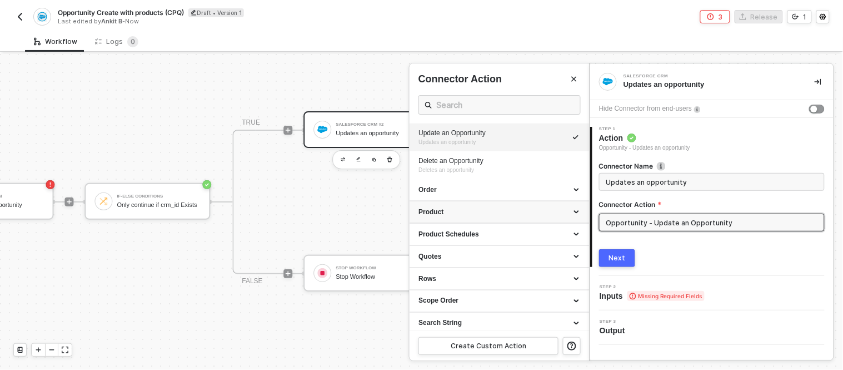
click at [471, 209] on div "Product" at bounding box center [499, 211] width 162 height 9
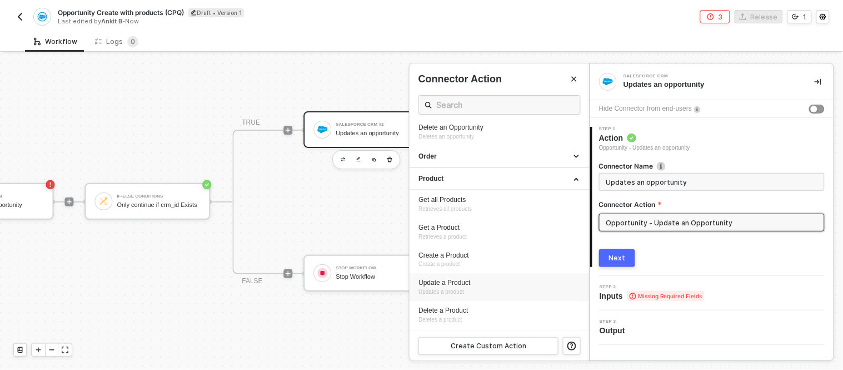
click at [468, 281] on div "Update a Product" at bounding box center [499, 282] width 162 height 9
type input "Updates a product"
type input "Product - Update a Product"
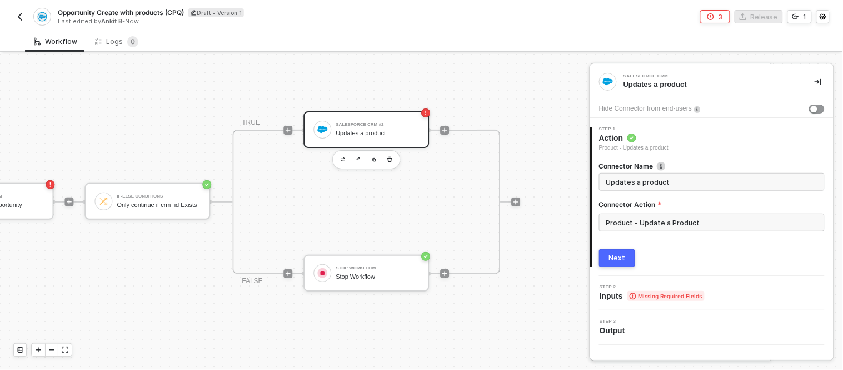
scroll to position [406, 0]
click at [402, 124] on div "Salesforce CRM #2 Updates a product" at bounding box center [377, 129] width 83 height 21
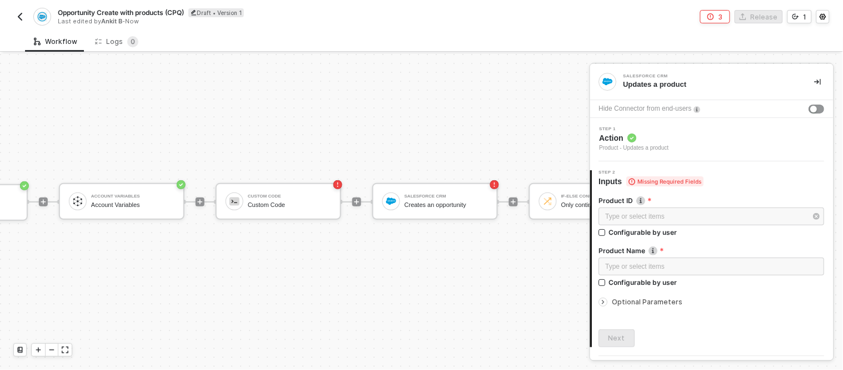
scroll to position [22, 0]
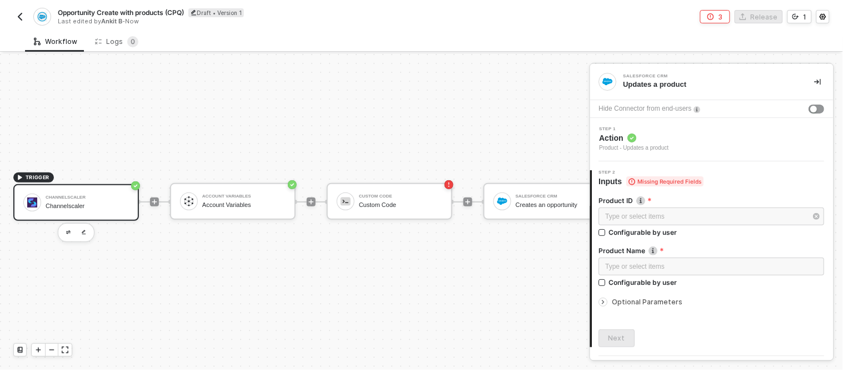
click at [98, 192] on div "Channelscaler Channelscaler" at bounding box center [87, 202] width 83 height 21
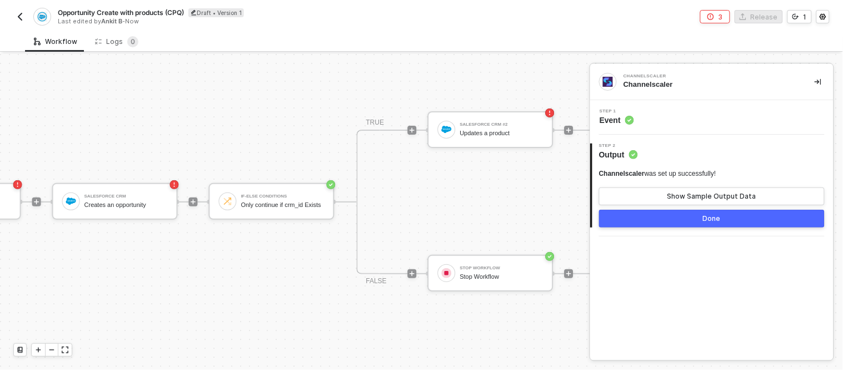
scroll to position [29, 563]
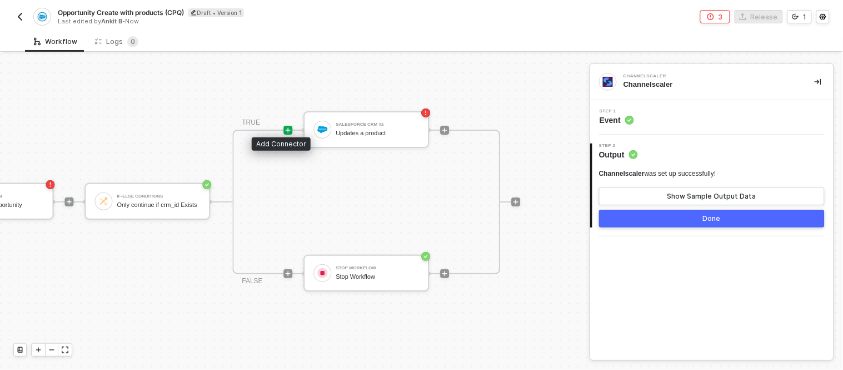
click at [283, 126] on div at bounding box center [287, 130] width 9 height 9
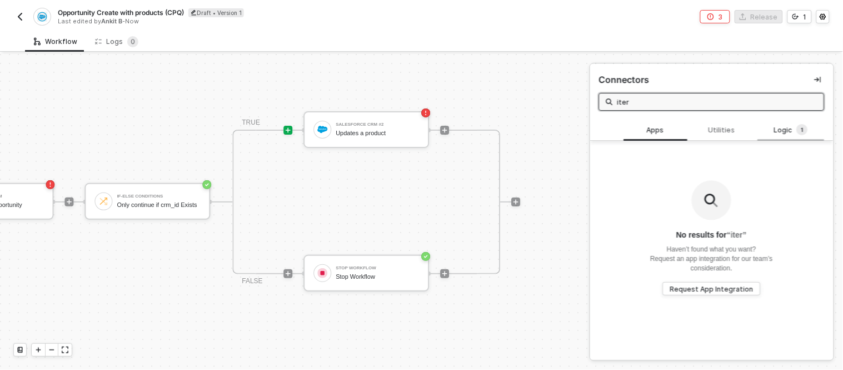
type input "iter"
click at [770, 124] on div "Logic 1" at bounding box center [791, 130] width 49 height 12
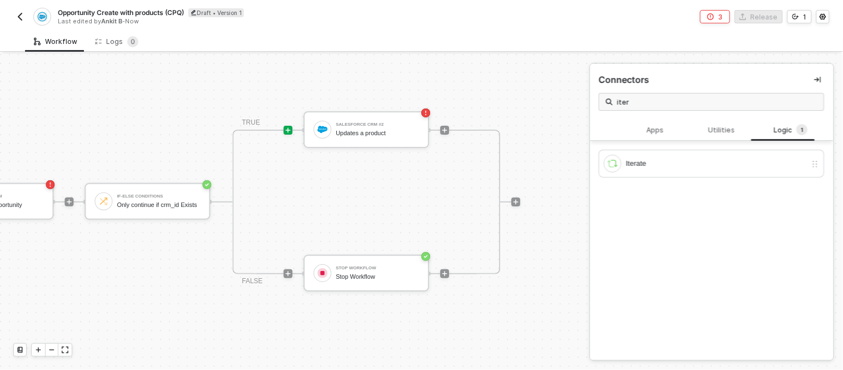
click at [639, 142] on div "Iterate" at bounding box center [711, 162] width 243 height 43
click at [634, 157] on div "Iterate" at bounding box center [716, 163] width 181 height 12
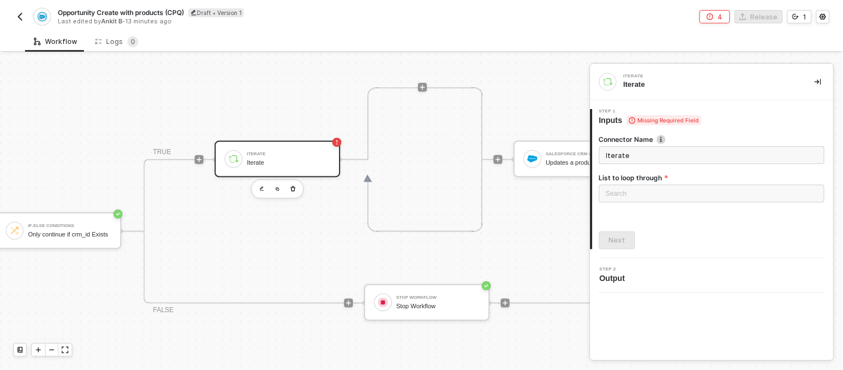
scroll to position [285, 645]
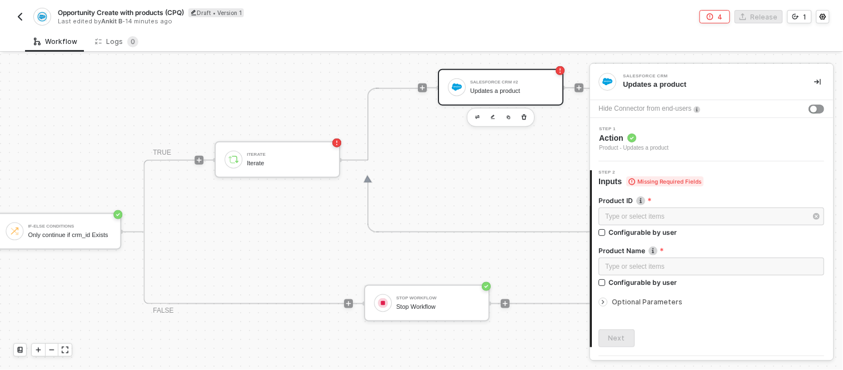
click at [437, 170] on div "Salesforce CRM #2 Updates a product" at bounding box center [501, 160] width 166 height 144
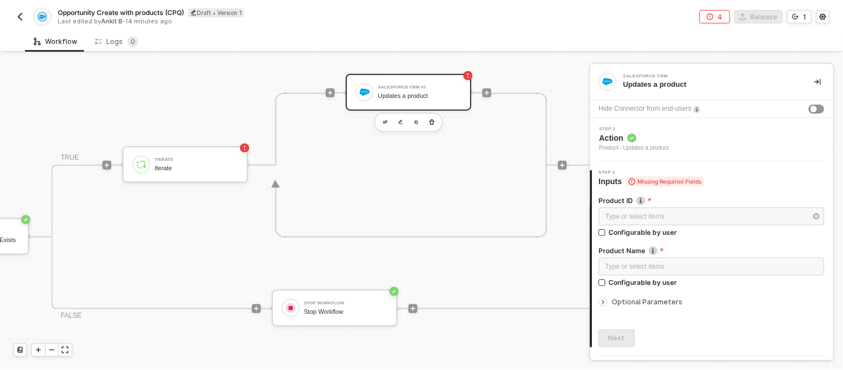
scroll to position [280, 744]
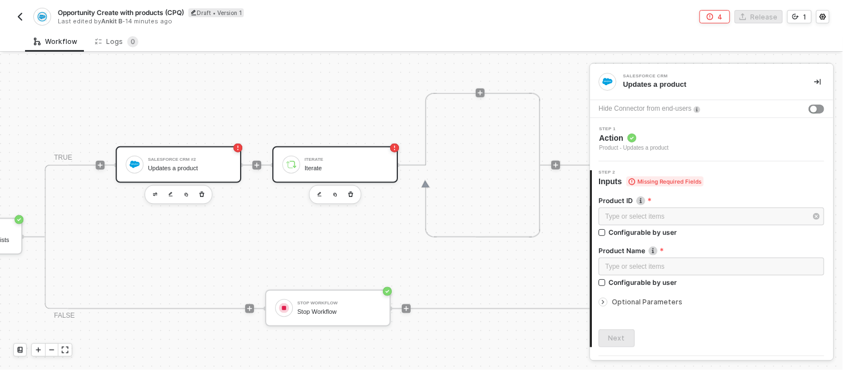
click at [308, 151] on div "Iterate Iterate" at bounding box center [335, 164] width 126 height 37
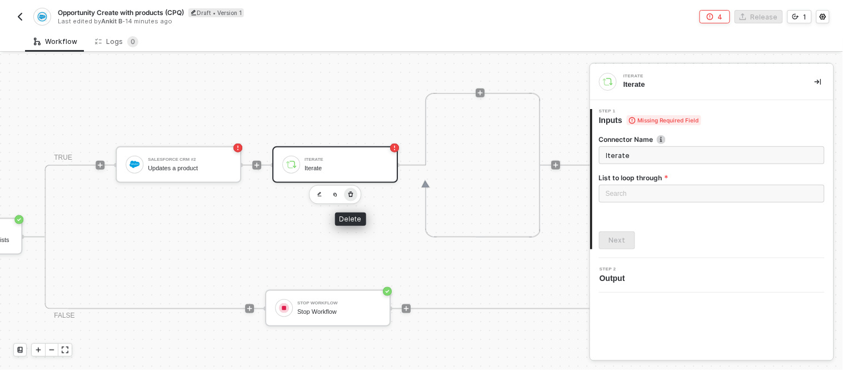
click at [350, 192] on icon "button" at bounding box center [350, 194] width 5 height 6
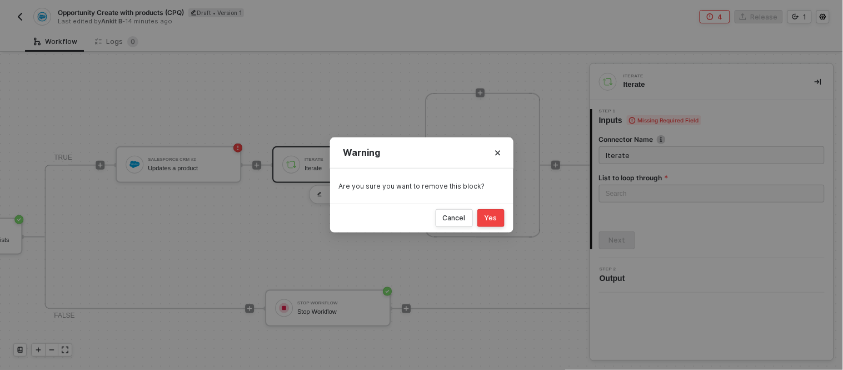
click at [491, 215] on div "Yes" at bounding box center [491, 217] width 13 height 9
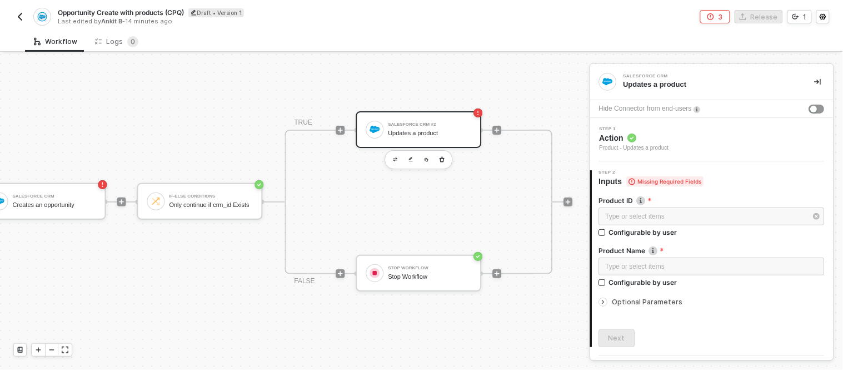
scroll to position [29, 563]
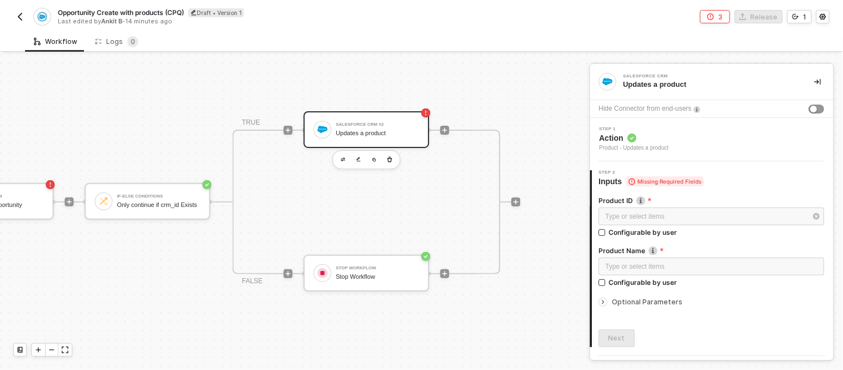
click at [510, 197] on div "TRUE Salesforce CRM #2 Updates a product FALSE Stop Workflow Stop Workflow" at bounding box center [365, 201] width 310 height 144
click at [512, 198] on icon "icon-play" at bounding box center [515, 201] width 7 height 7
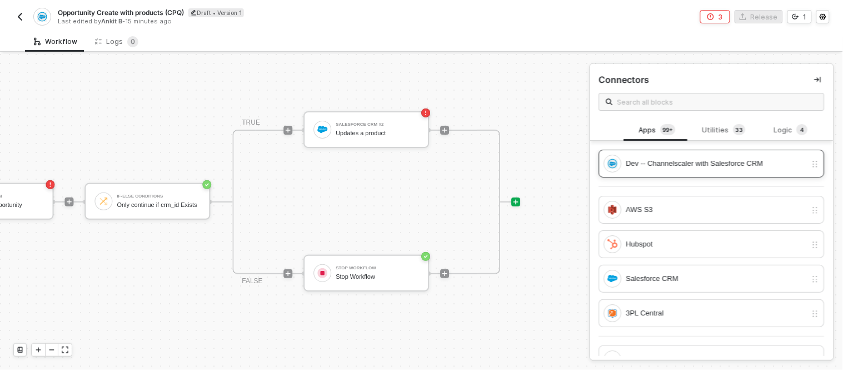
click at [653, 158] on div "Dev -- Channelscaler with Salesforce CRM" at bounding box center [716, 163] width 181 height 12
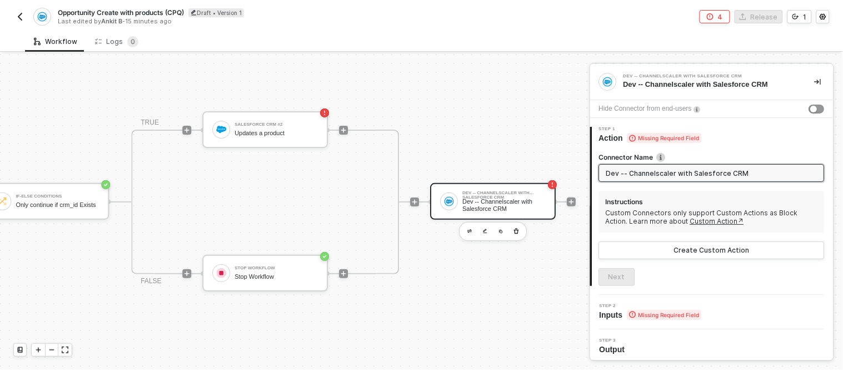
scroll to position [29, 665]
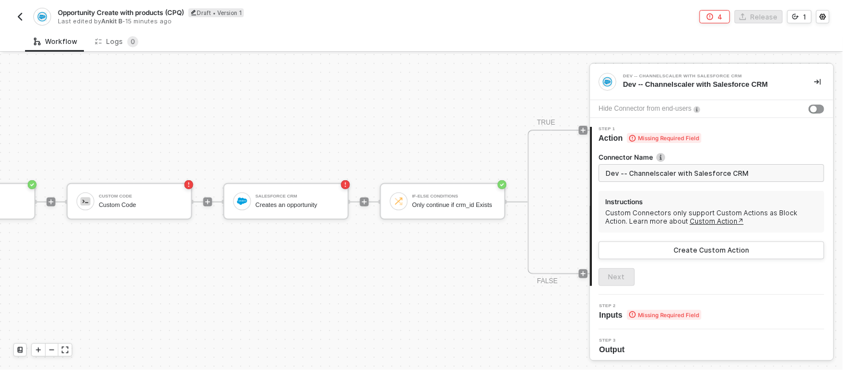
scroll to position [29, 0]
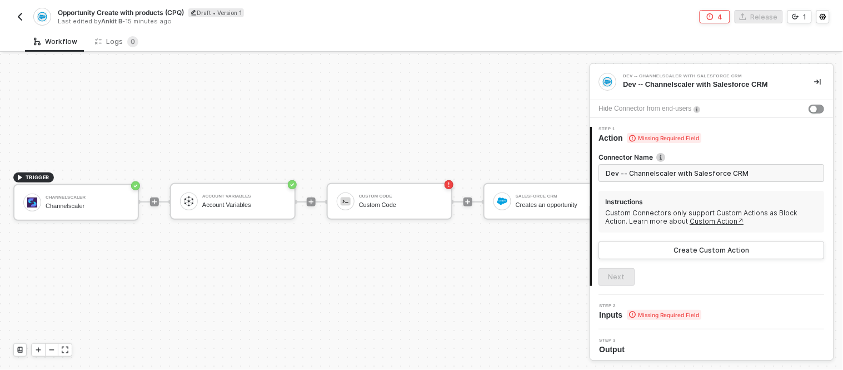
click at [388, 107] on div "TRIGGER Channelscaler Channelscaler Account Variables Account Variables Custom …" at bounding box center [616, 201] width 1233 height 336
click at [77, 202] on div "Channelscaler" at bounding box center [87, 205] width 83 height 7
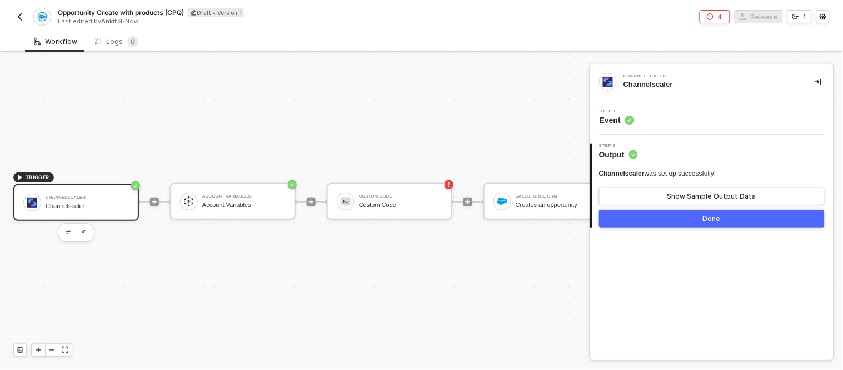
click at [312, 91] on div "TRIGGER Channelscaler Channelscaler Account Variables Account Variables Custom …" at bounding box center [616, 201] width 1233 height 336
click at [395, 111] on div "TRIGGER Channelscaler Channelscaler Account Variables Account Variables Custom …" at bounding box center [616, 201] width 1233 height 336
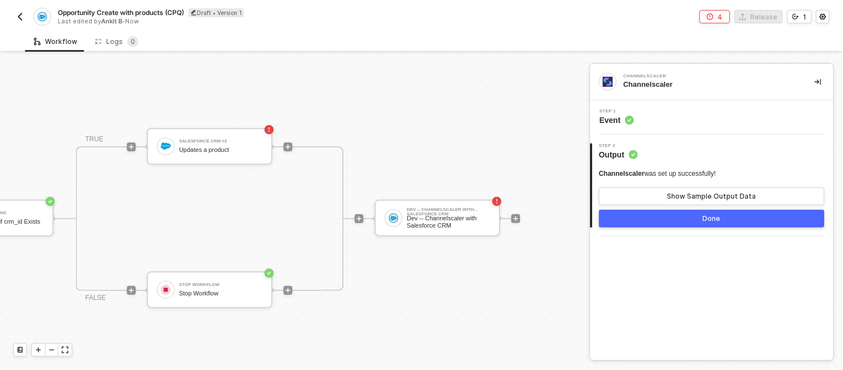
scroll to position [4, 720]
drag, startPoint x: 419, startPoint y: 111, endPoint x: 563, endPoint y: 129, distance: 145.1
click at [563, 129] on div "TRIGGER Channelscaler Channelscaler Account Variables Account Variables Custom …" at bounding box center [295, 212] width 590 height 316
drag, startPoint x: 380, startPoint y: 84, endPoint x: 513, endPoint y: 79, distance: 134.0
click at [513, 79] on div "TRIGGER Channelscaler Channelscaler Account Variables Account Variables Custom …" at bounding box center [295, 212] width 590 height 316
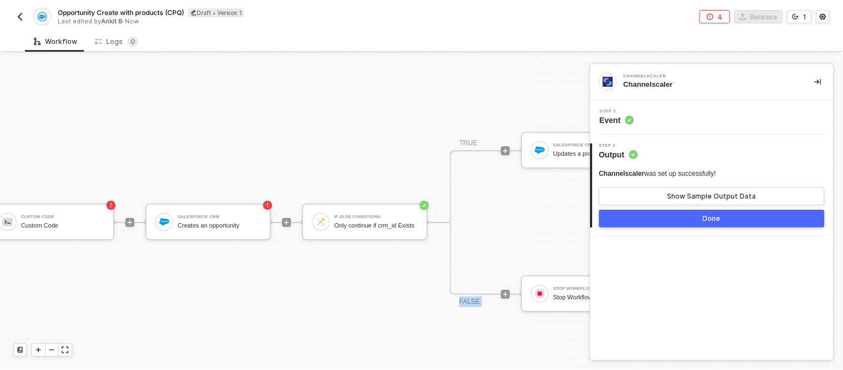
scroll to position [29, 338]
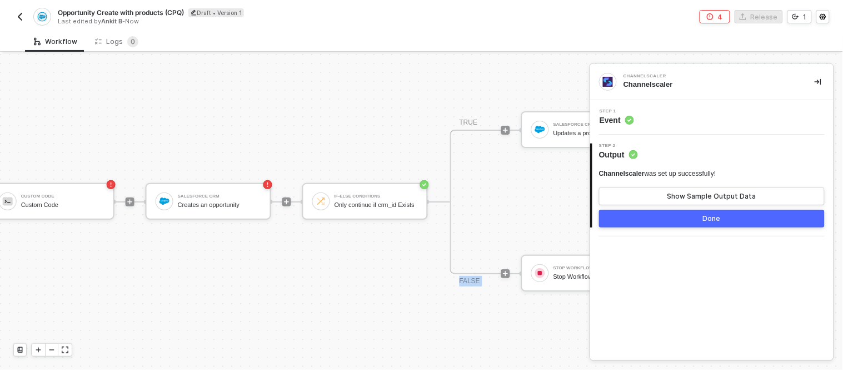
click at [812, 78] on button "button" at bounding box center [817, 81] width 13 height 13
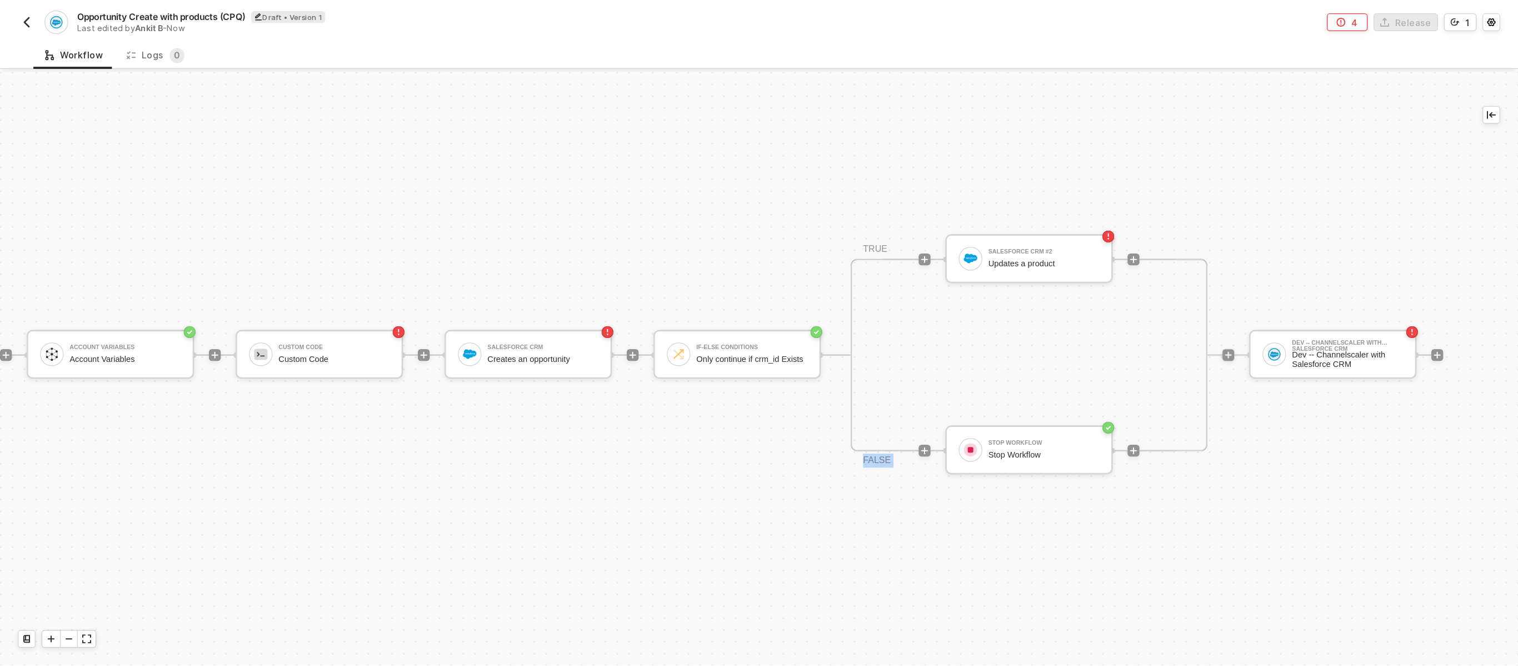
scroll to position [20, 0]
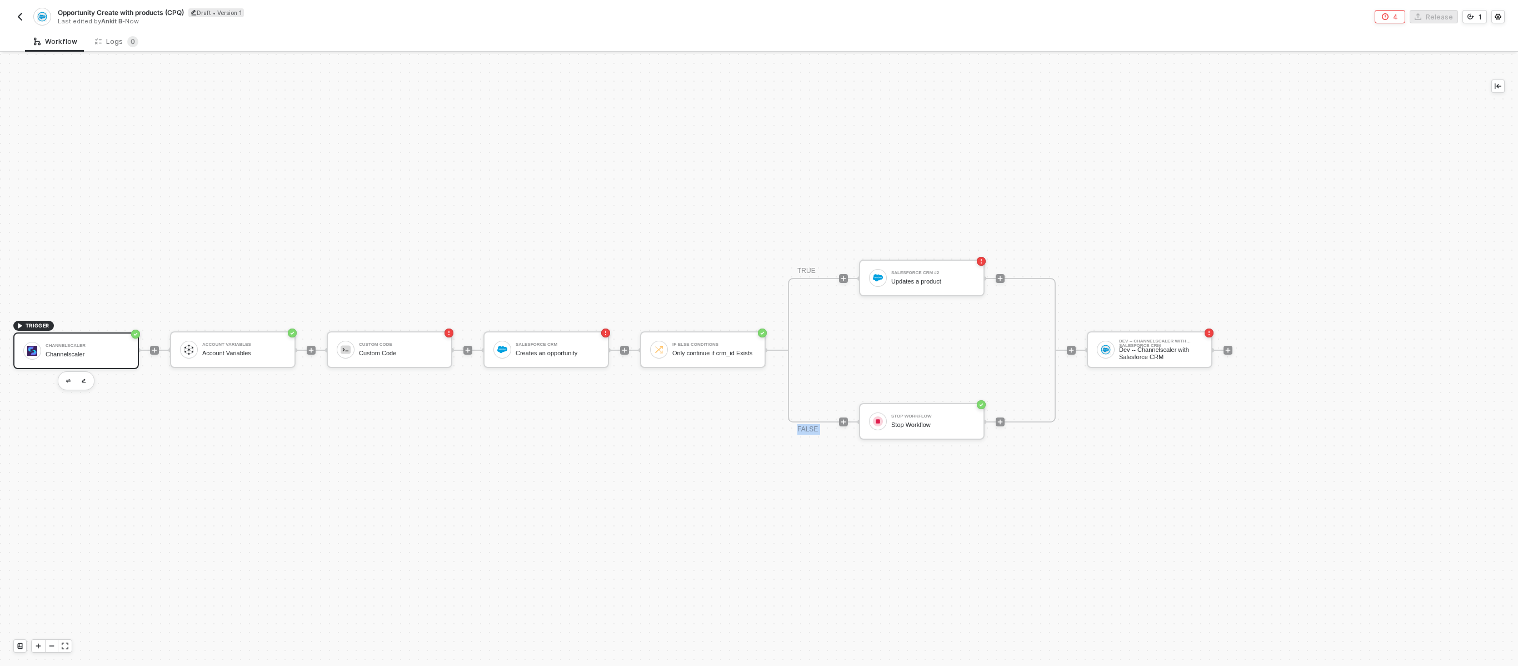
click at [667, 369] on div "TRIGGER Channelscaler Channelscaler Account Variables Account Variables Custom …" at bounding box center [736, 350] width 1473 height 632
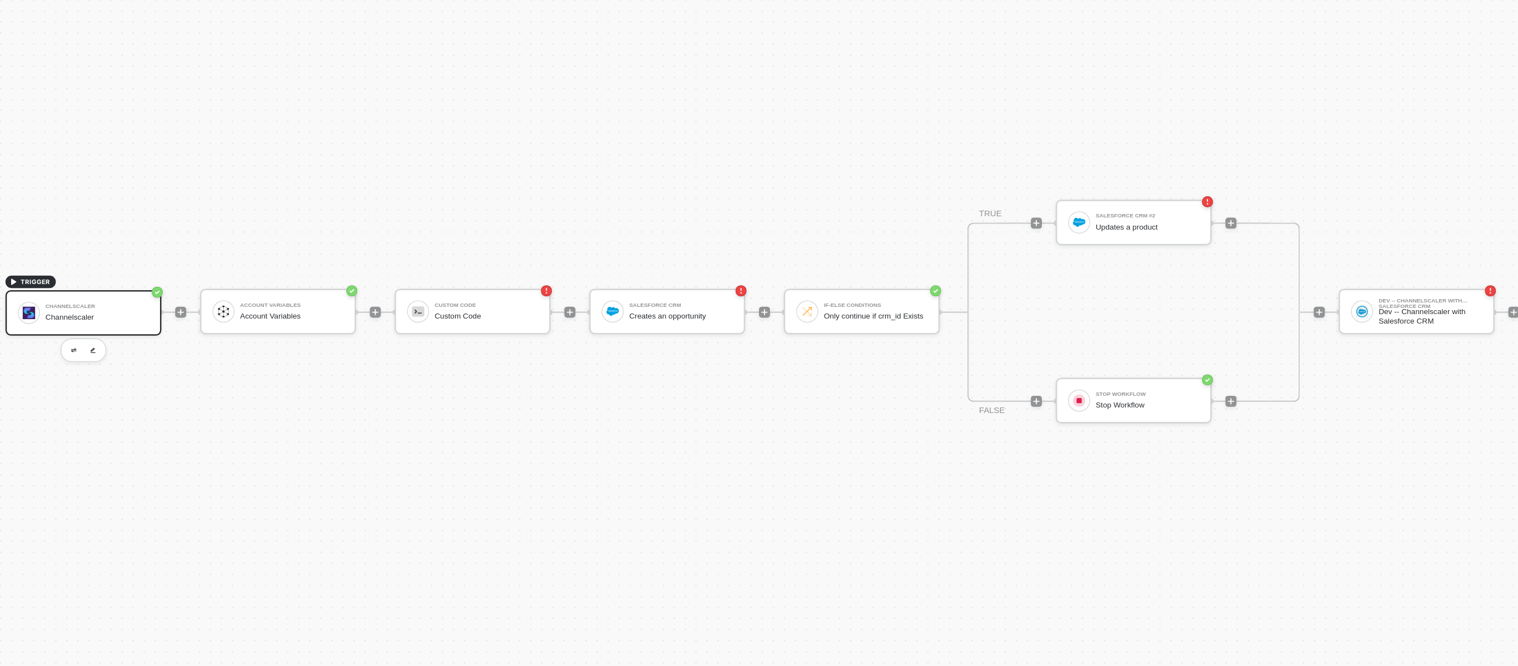
click at [474, 223] on div "TRIGGER Channelscaler Channelscaler Account Variables Account Variables Custom …" at bounding box center [736, 350] width 1473 height 632
